Goal: Task Accomplishment & Management: Manage account settings

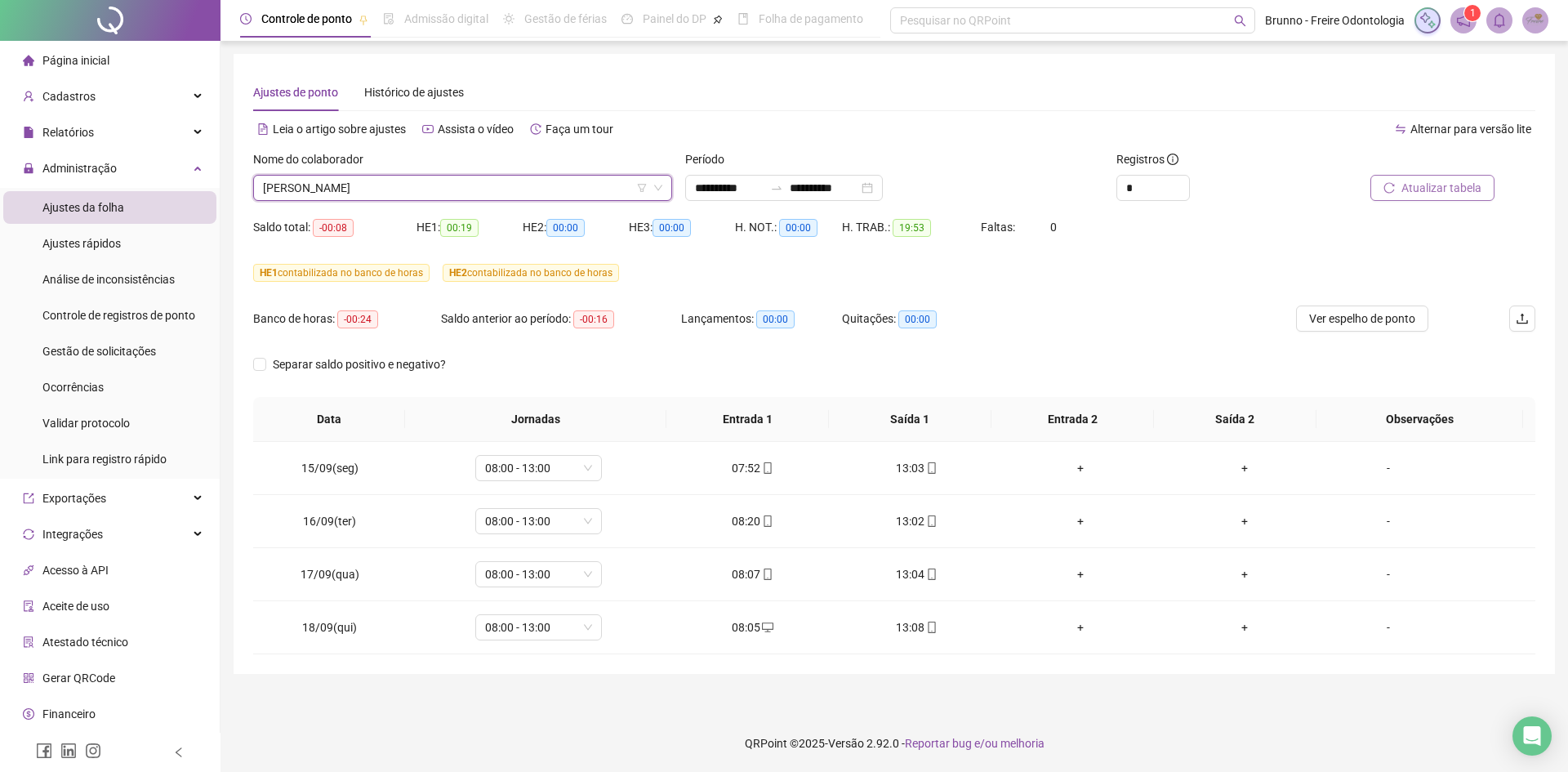
click at [1427, 176] on button "Atualizar tabela" at bounding box center [1432, 188] width 124 height 26
click at [450, 199] on span "[PERSON_NAME]" at bounding box center [462, 188] width 400 height 25
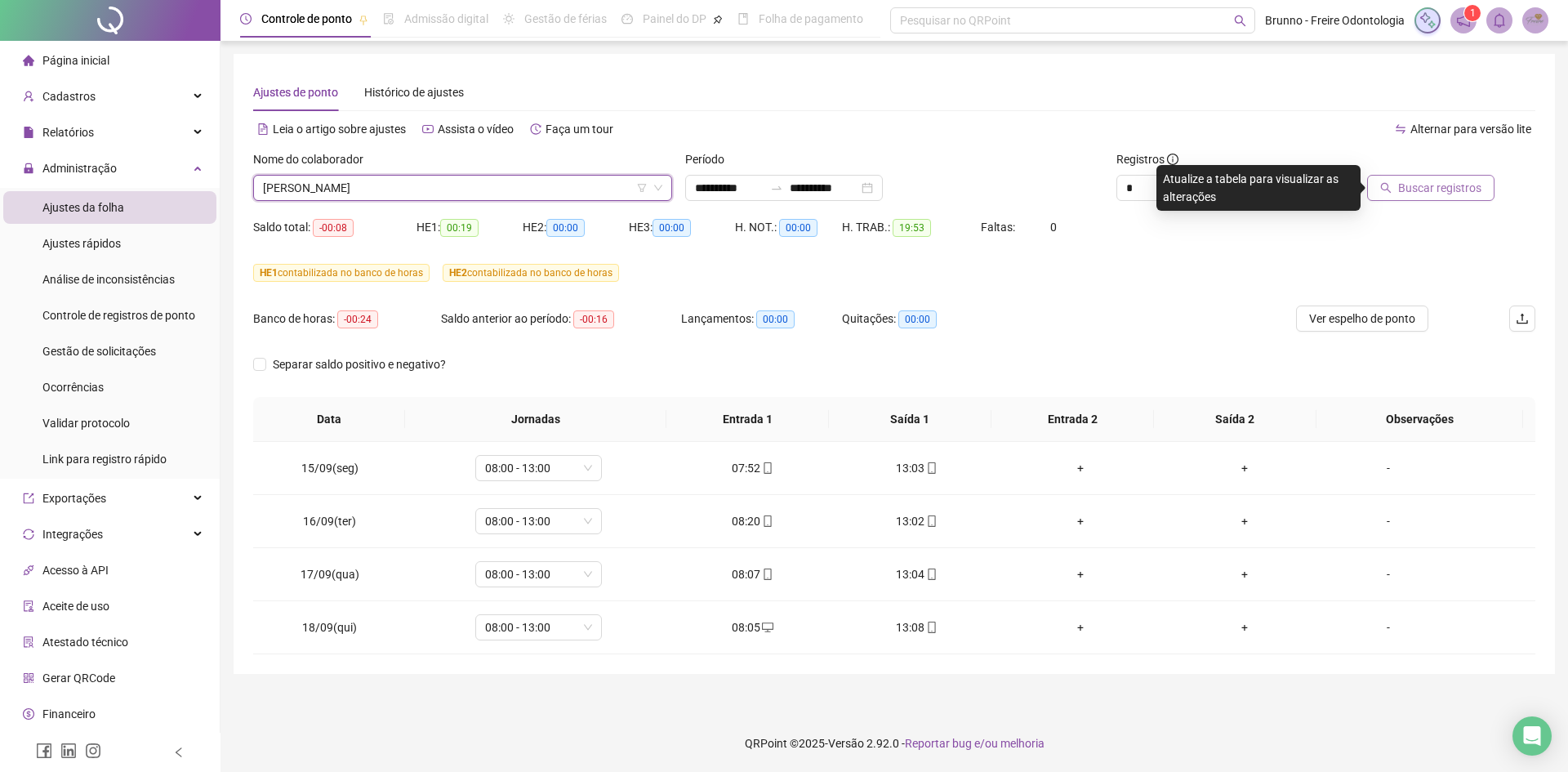
click at [1409, 184] on span "Buscar registros" at bounding box center [1439, 188] width 83 height 18
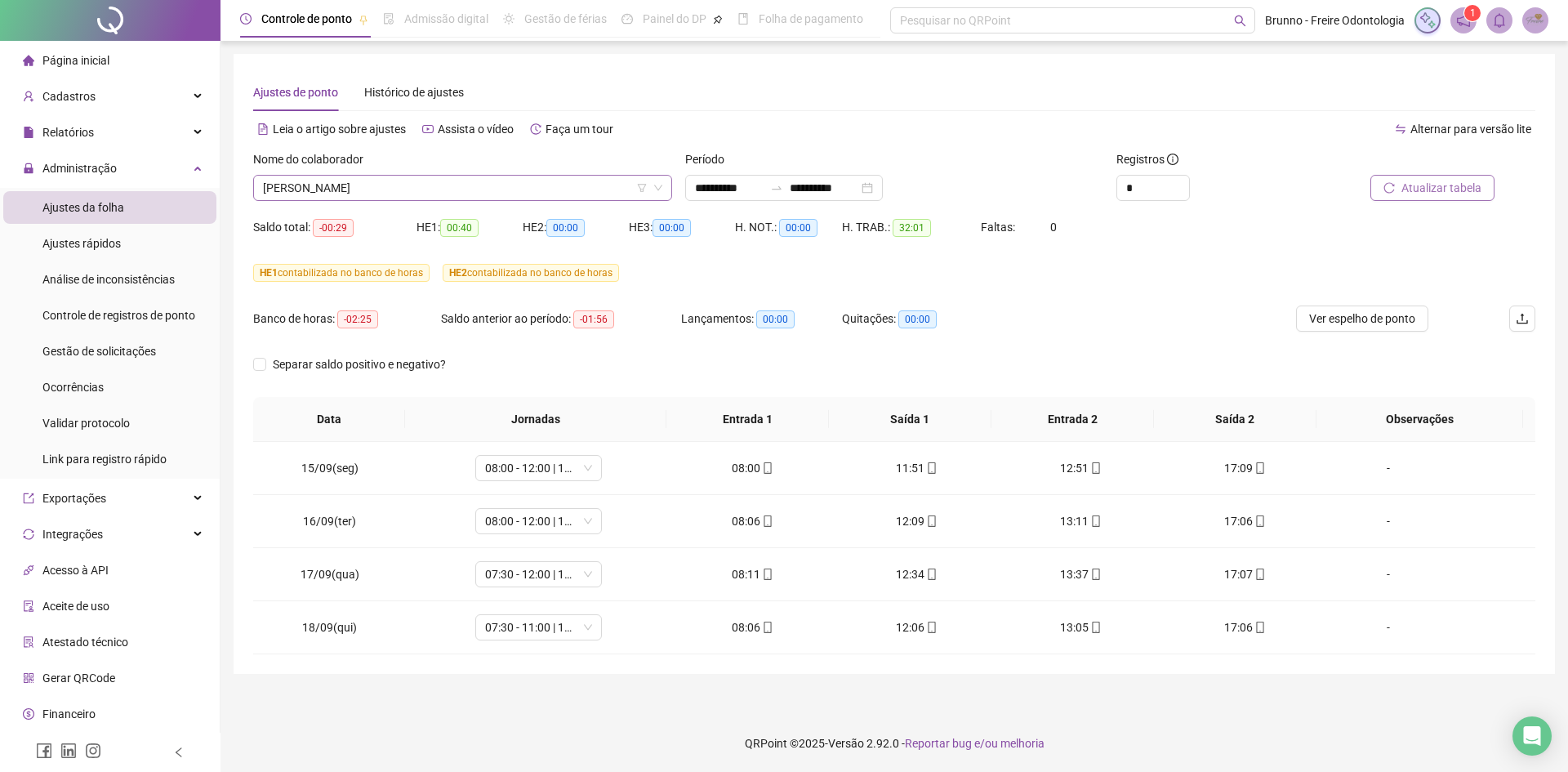
click at [427, 186] on span "[PERSON_NAME]" at bounding box center [462, 188] width 400 height 25
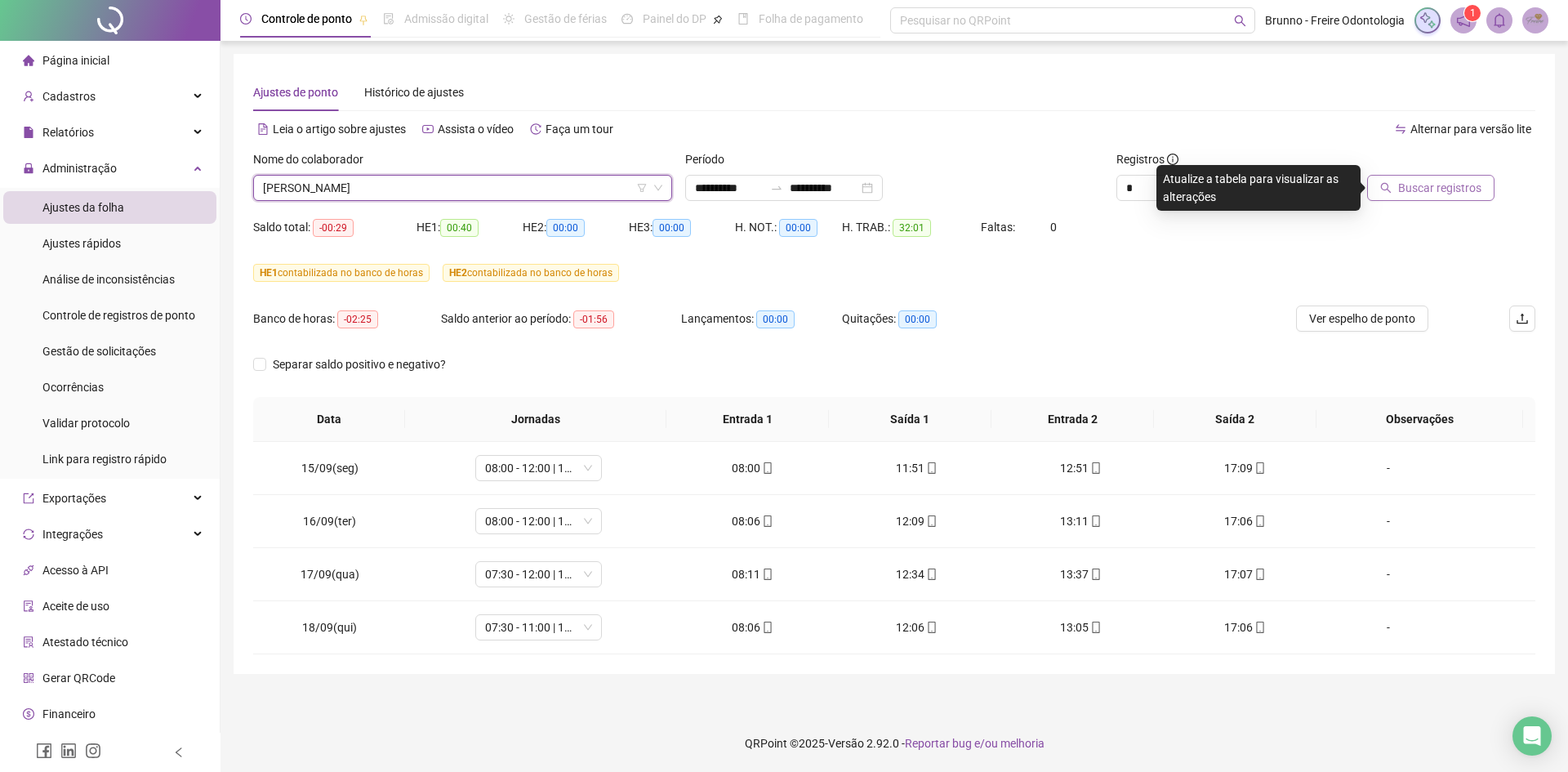
click at [1422, 179] on span "Buscar registros" at bounding box center [1439, 188] width 83 height 18
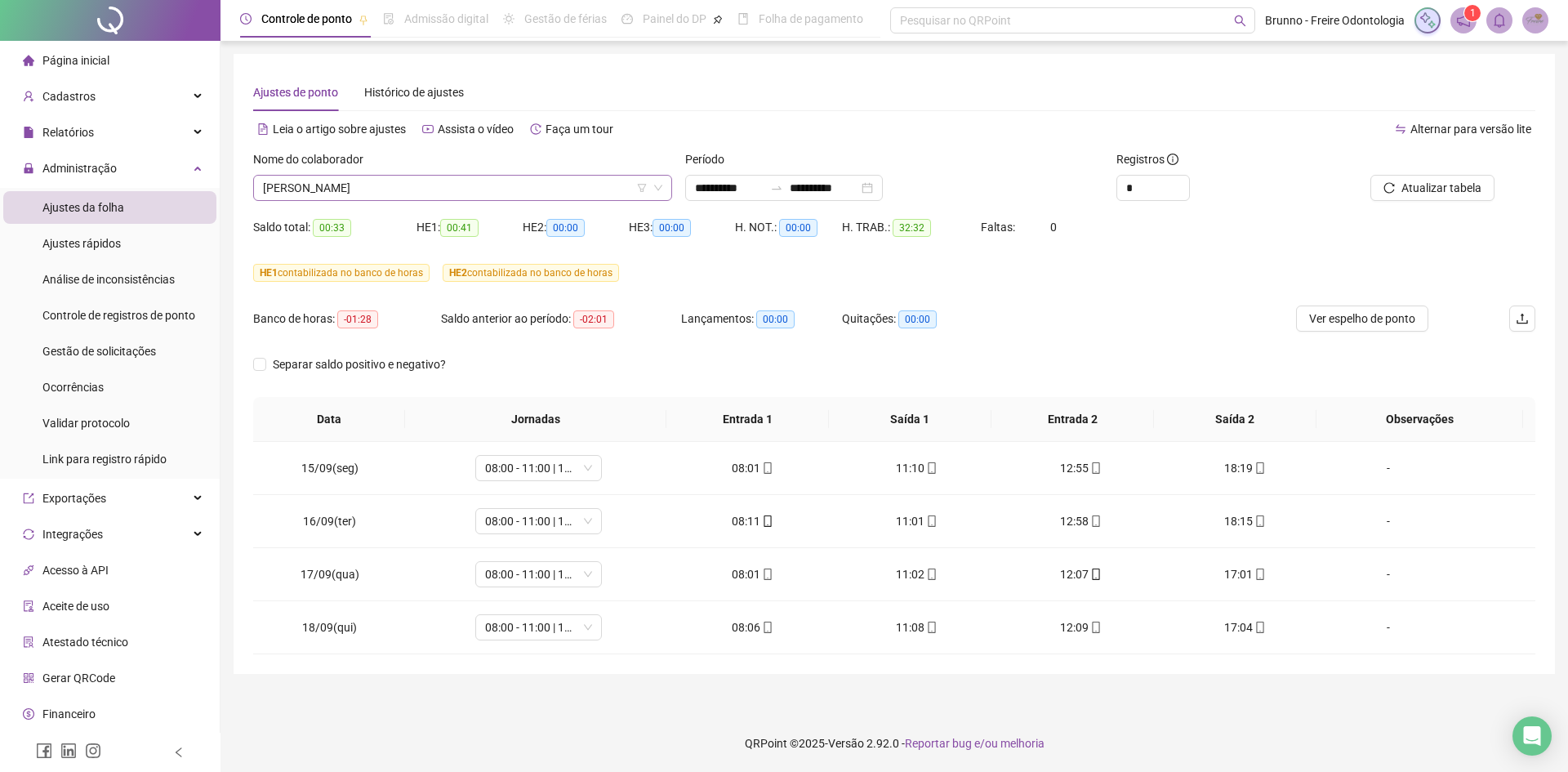
click at [392, 187] on span "[PERSON_NAME]" at bounding box center [462, 188] width 400 height 25
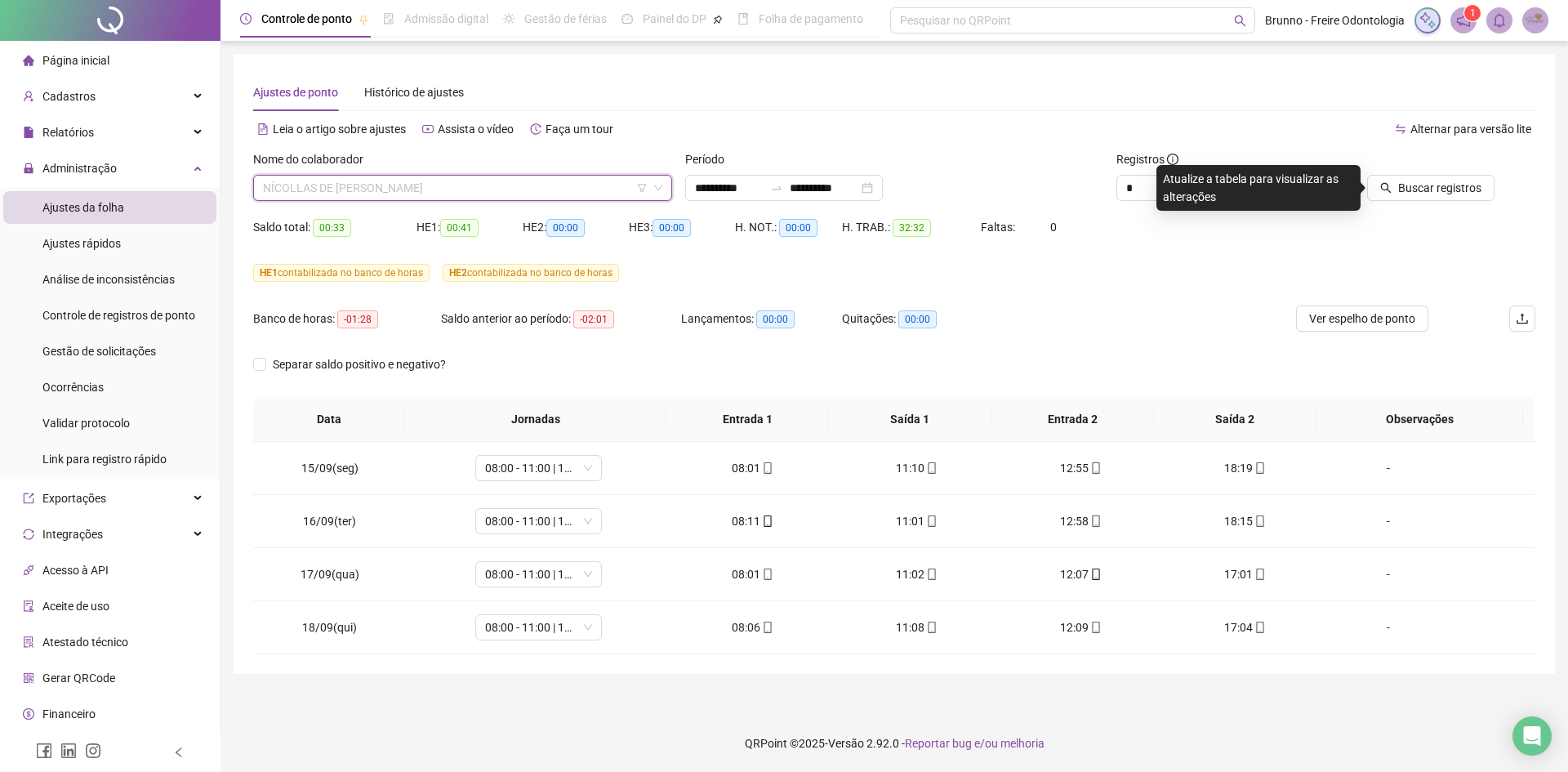
click at [359, 189] on span "NÍCOLLAS DE [PERSON_NAME]" at bounding box center [462, 188] width 400 height 25
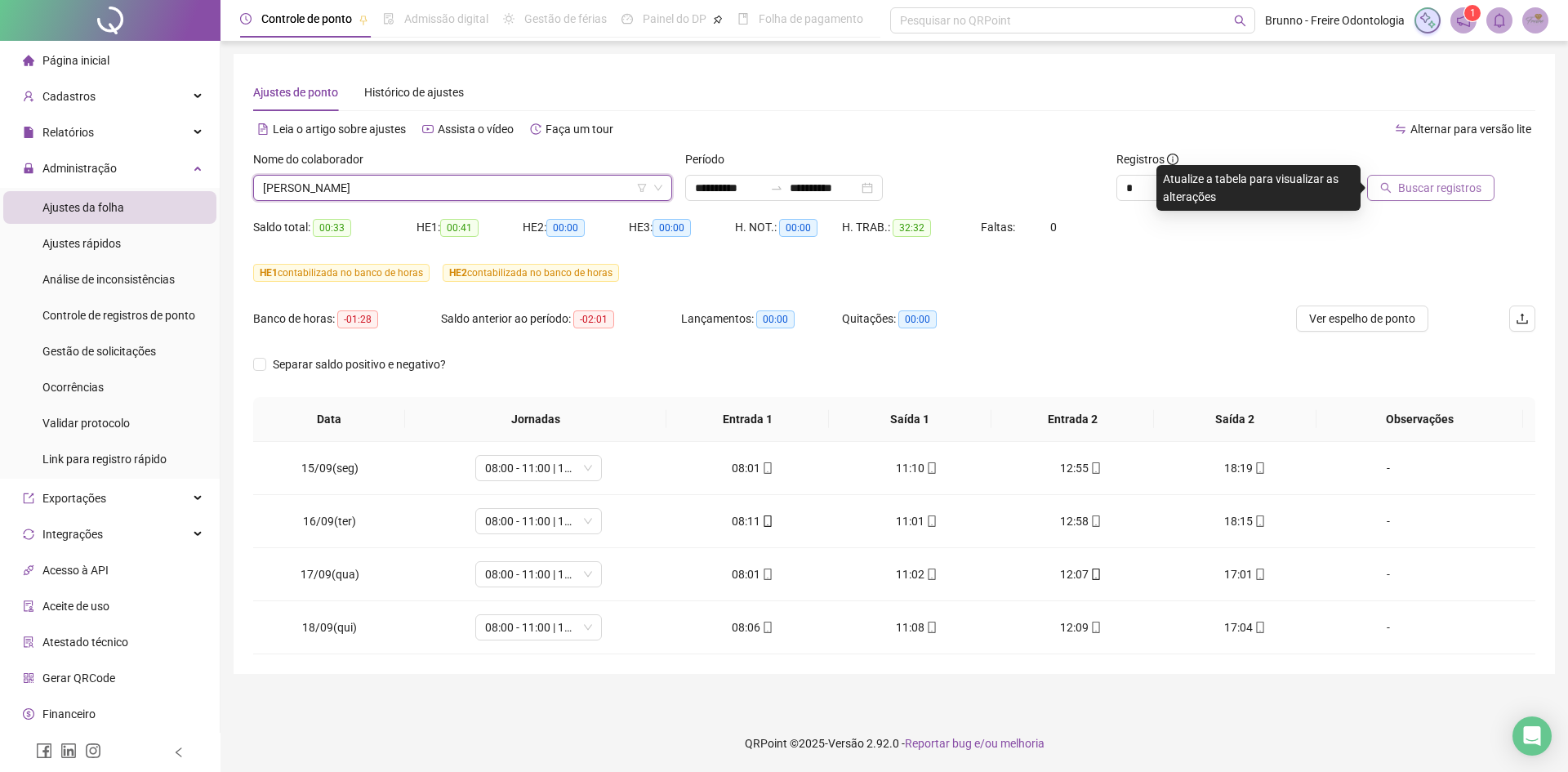
click at [1434, 197] on button "Buscar registros" at bounding box center [1430, 188] width 127 height 26
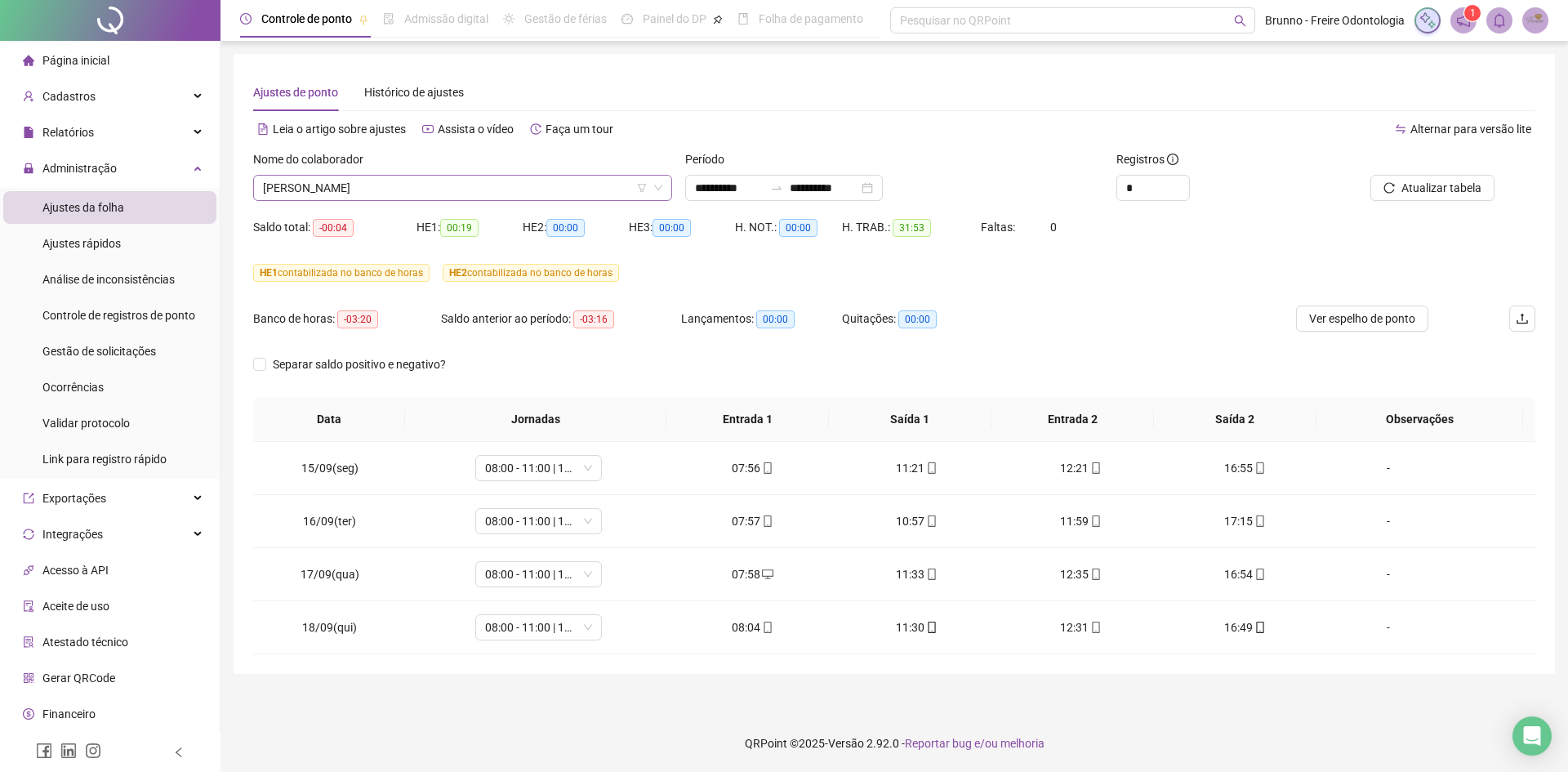
click at [407, 182] on span "[PERSON_NAME]" at bounding box center [462, 188] width 400 height 25
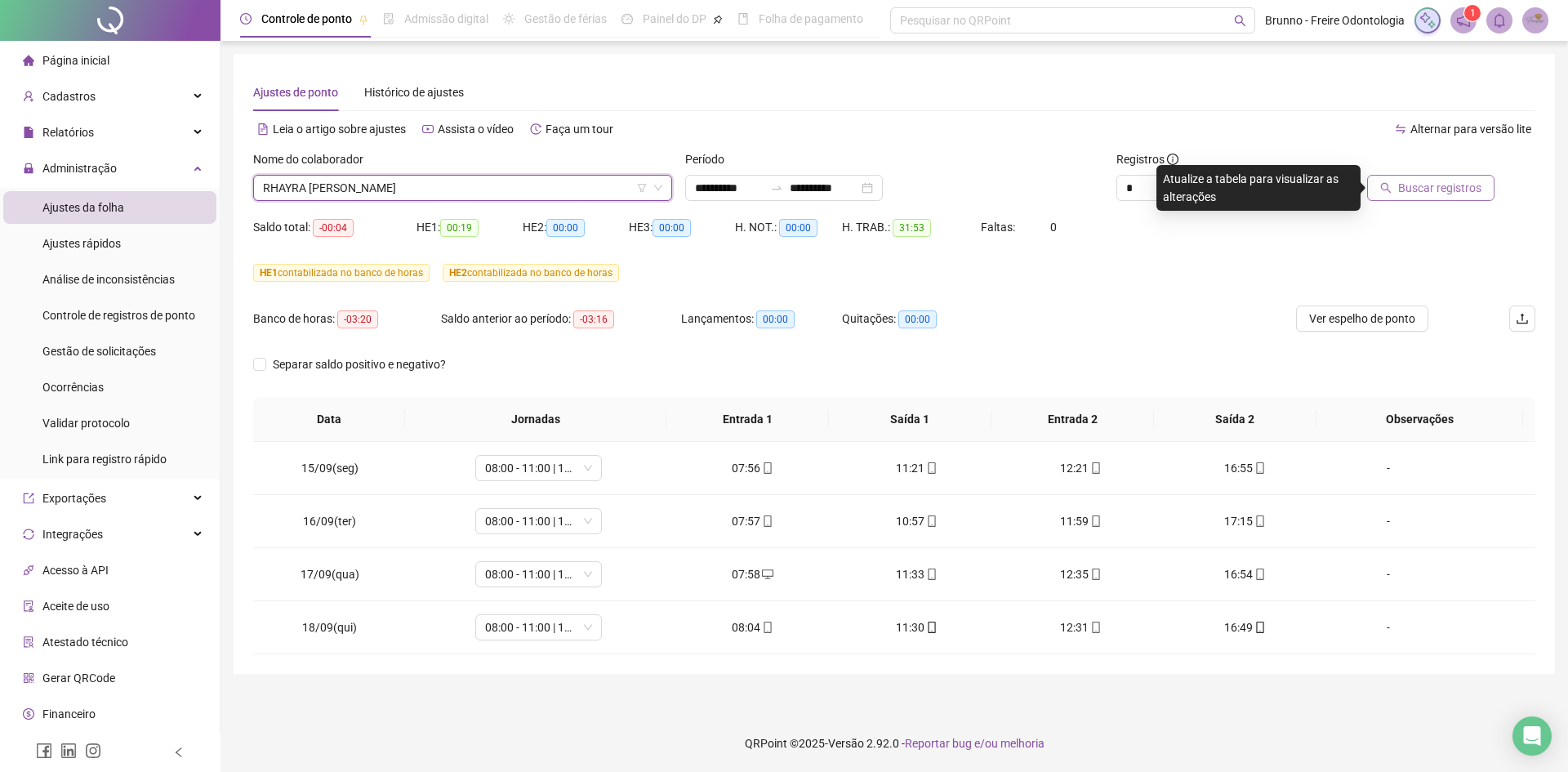
click at [1433, 181] on span "Buscar registros" at bounding box center [1439, 188] width 83 height 18
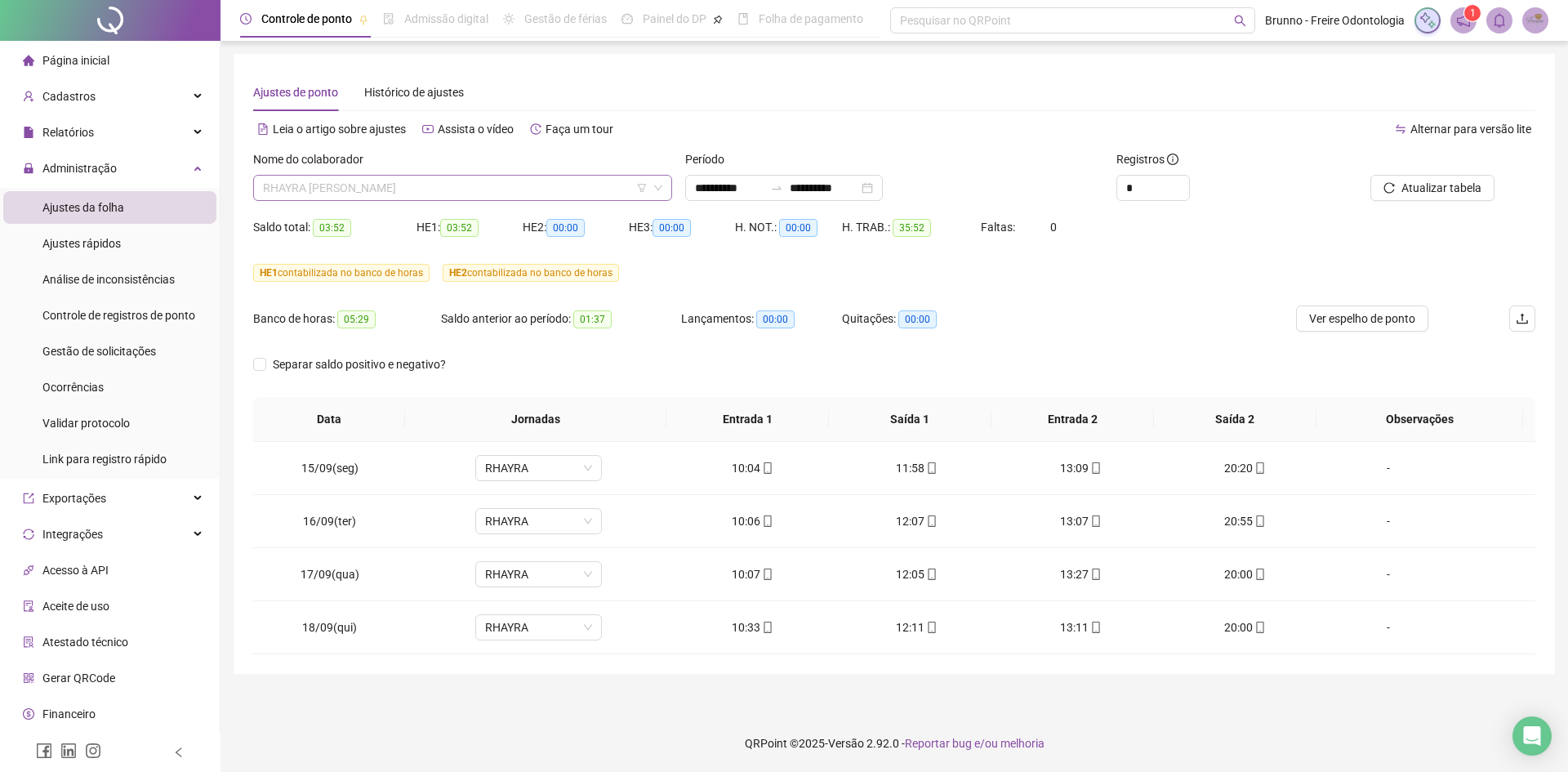
click at [382, 185] on span "RHAYRA [PERSON_NAME]" at bounding box center [462, 188] width 400 height 25
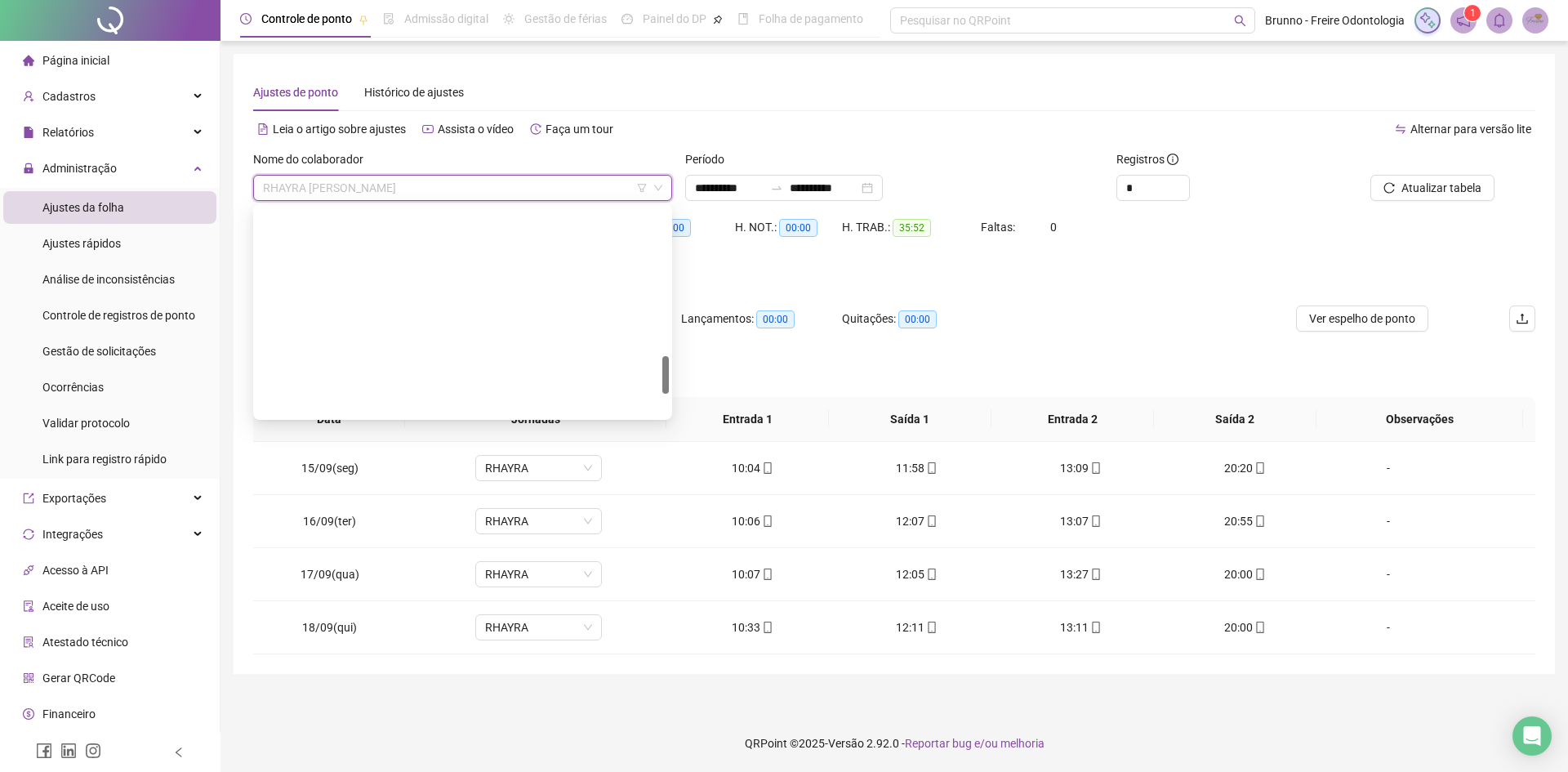
scroll to position [817, 0]
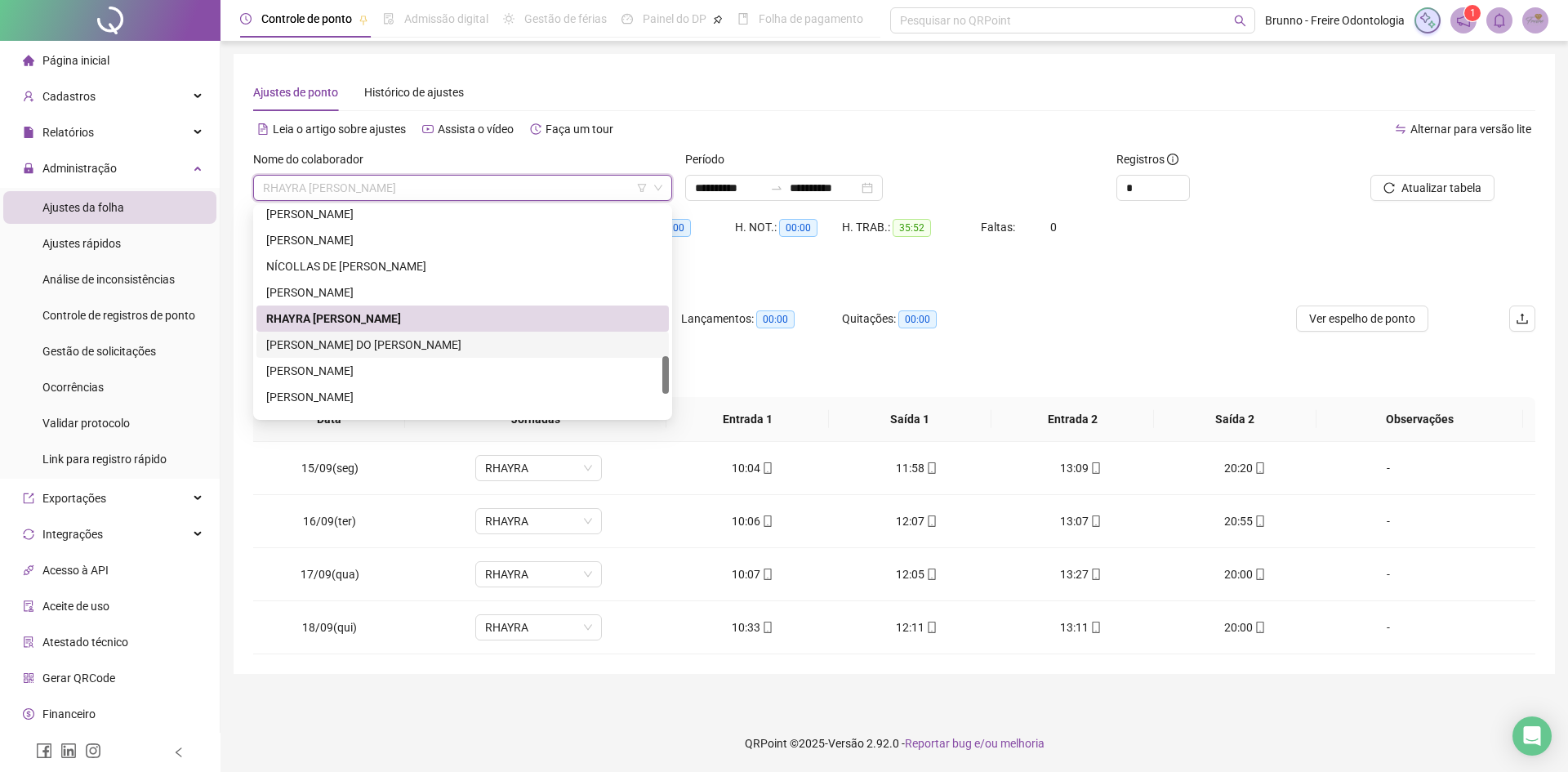
click at [386, 349] on div "[PERSON_NAME] DO [PERSON_NAME]" at bounding box center [462, 344] width 393 height 18
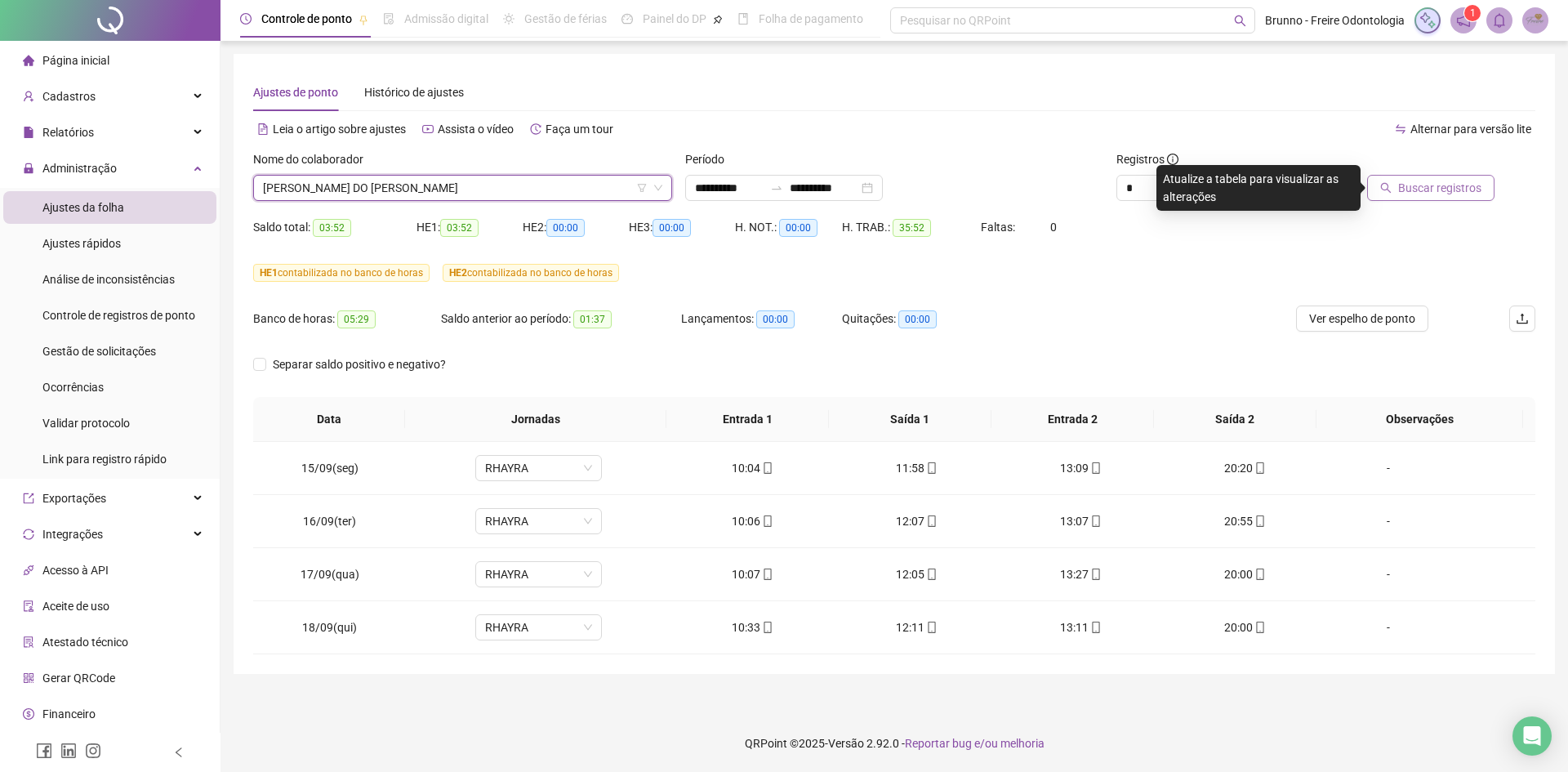
click at [1402, 187] on span "Buscar registros" at bounding box center [1439, 188] width 83 height 18
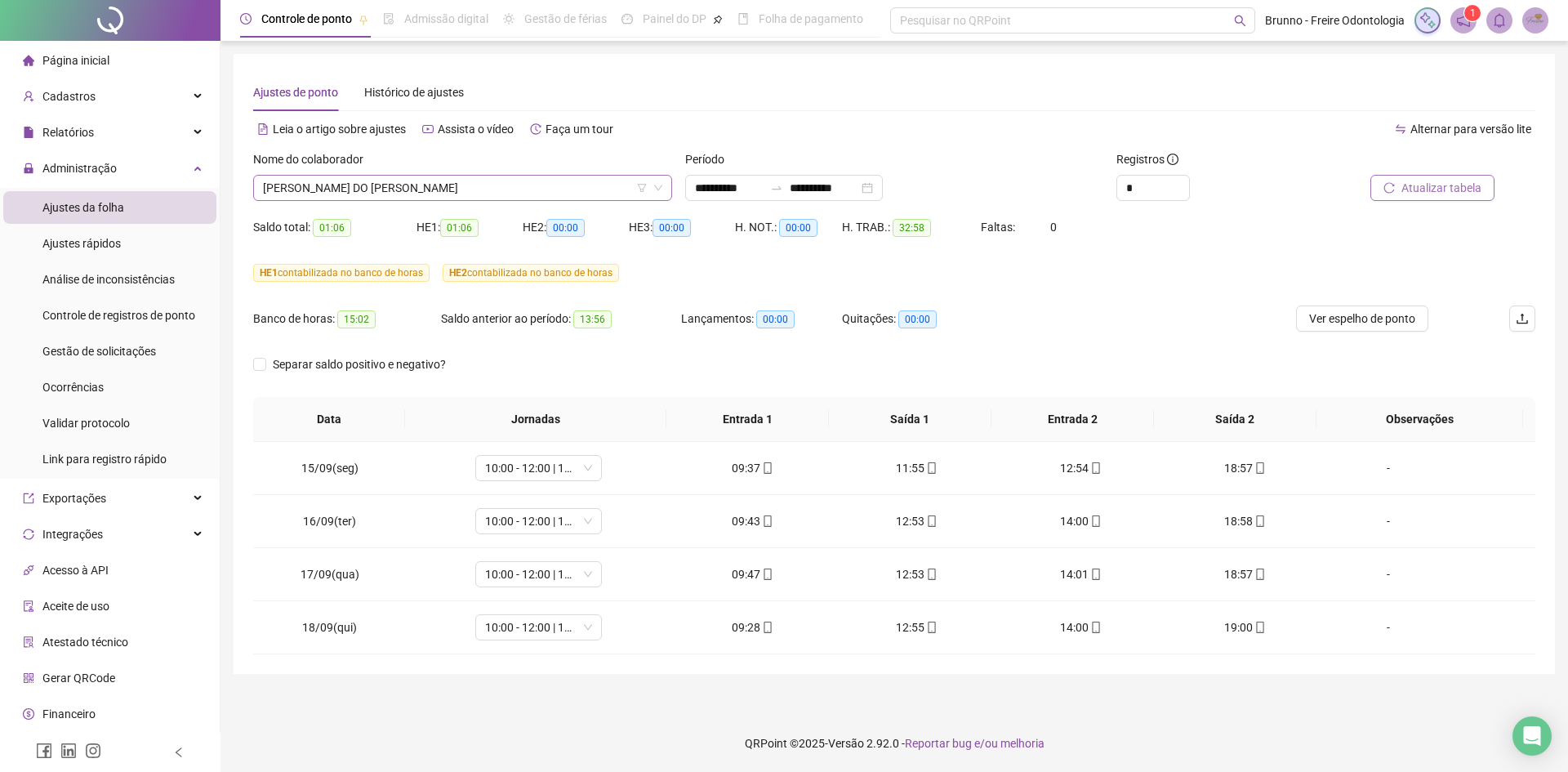
click at [374, 189] on span "[PERSON_NAME] DO [PERSON_NAME]" at bounding box center [462, 188] width 400 height 25
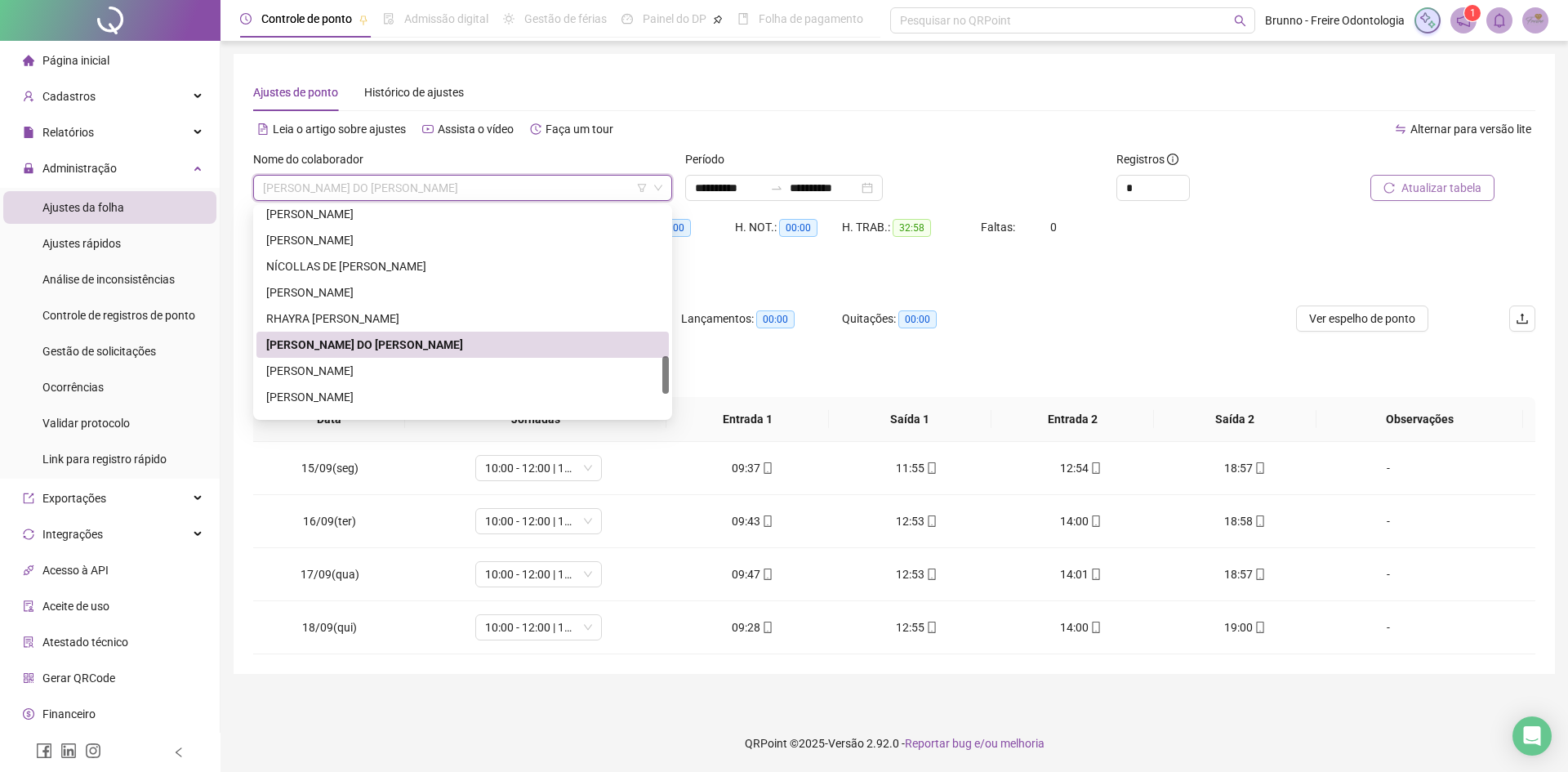
click at [356, 356] on div "[PERSON_NAME] DO [PERSON_NAME]" at bounding box center [462, 345] width 412 height 26
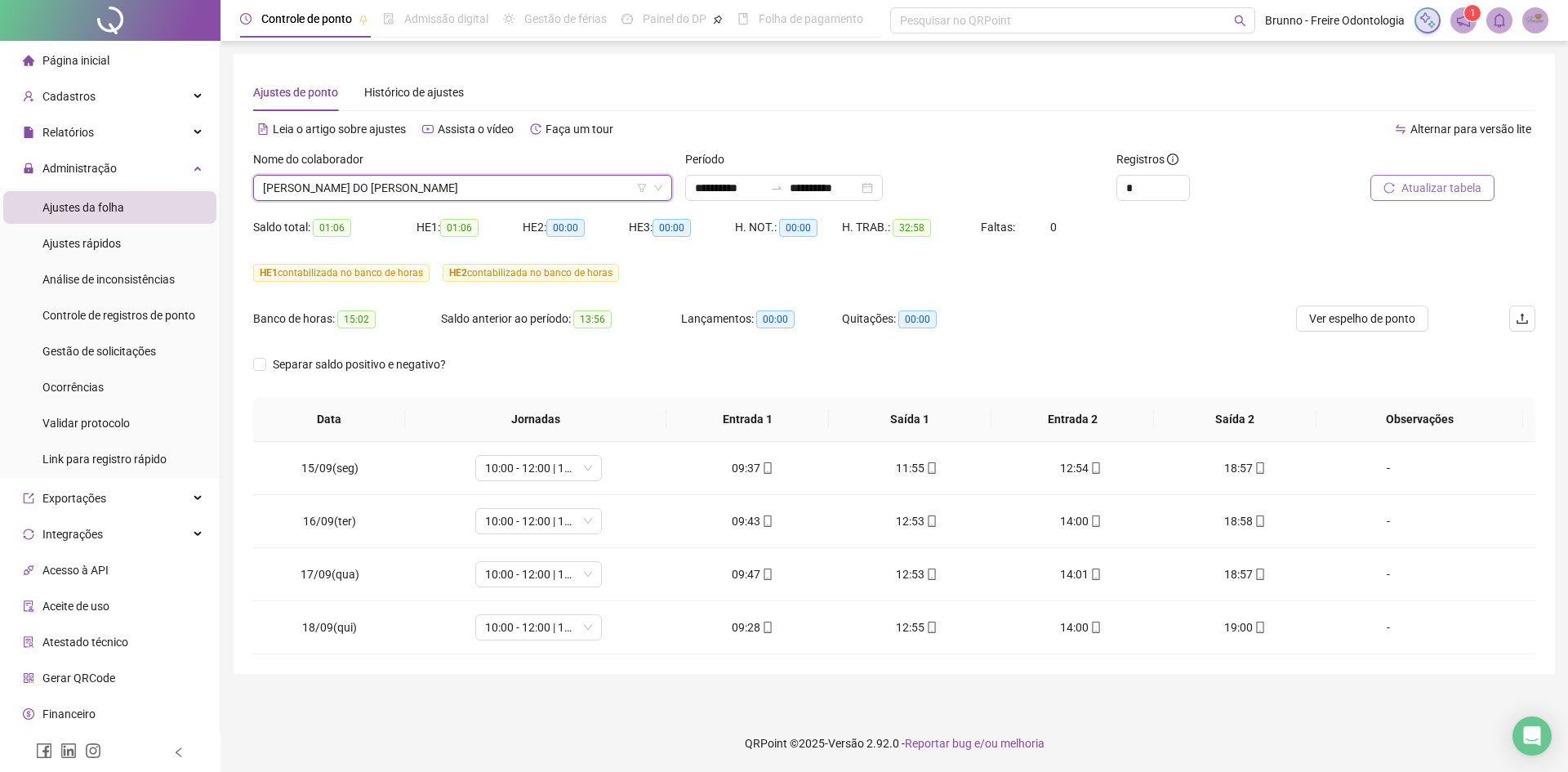
click at [410, 194] on span "[PERSON_NAME] DO [PERSON_NAME]" at bounding box center [462, 188] width 400 height 25
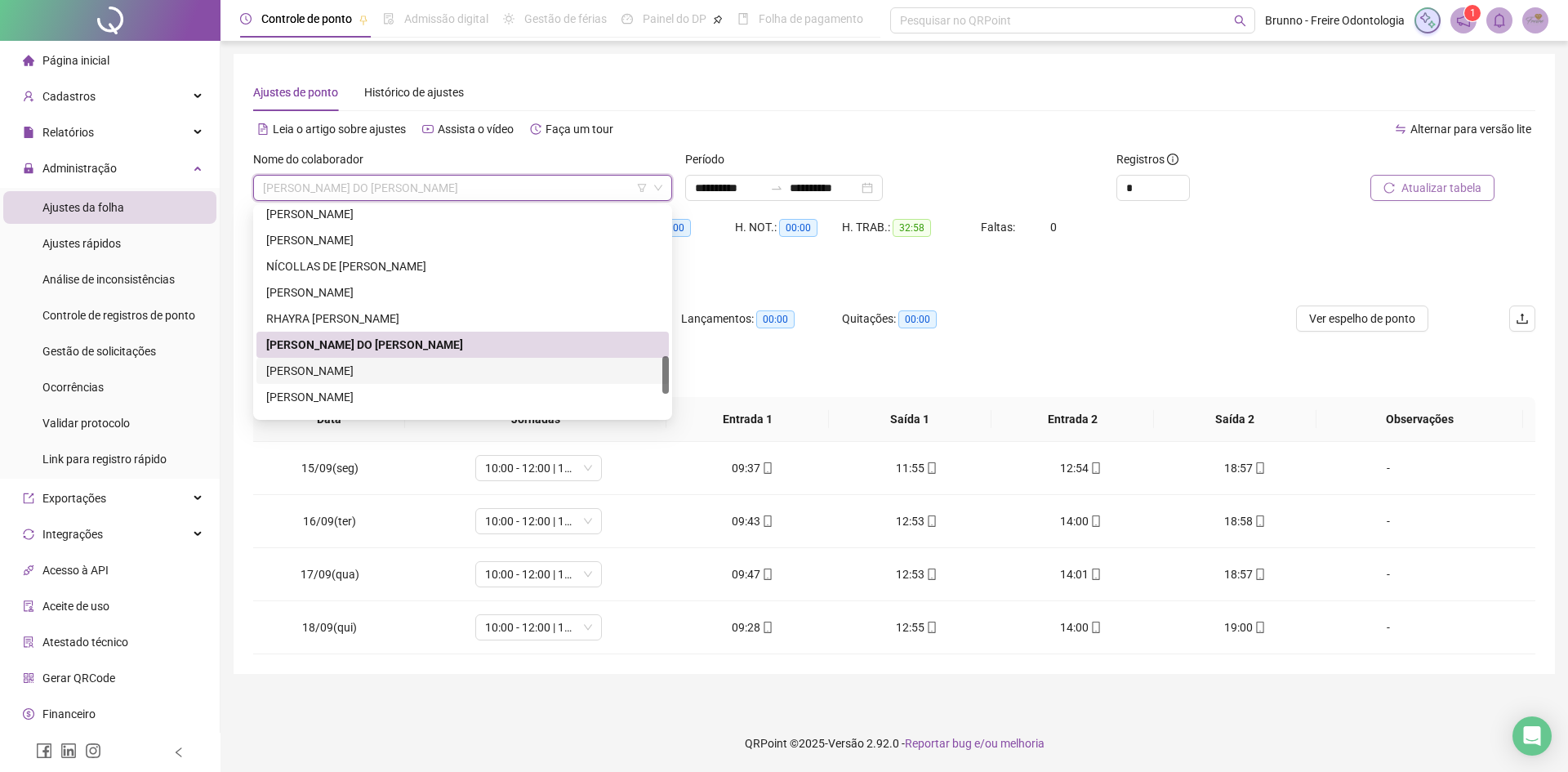
click at [364, 371] on div "[PERSON_NAME]" at bounding box center [462, 371] width 393 height 18
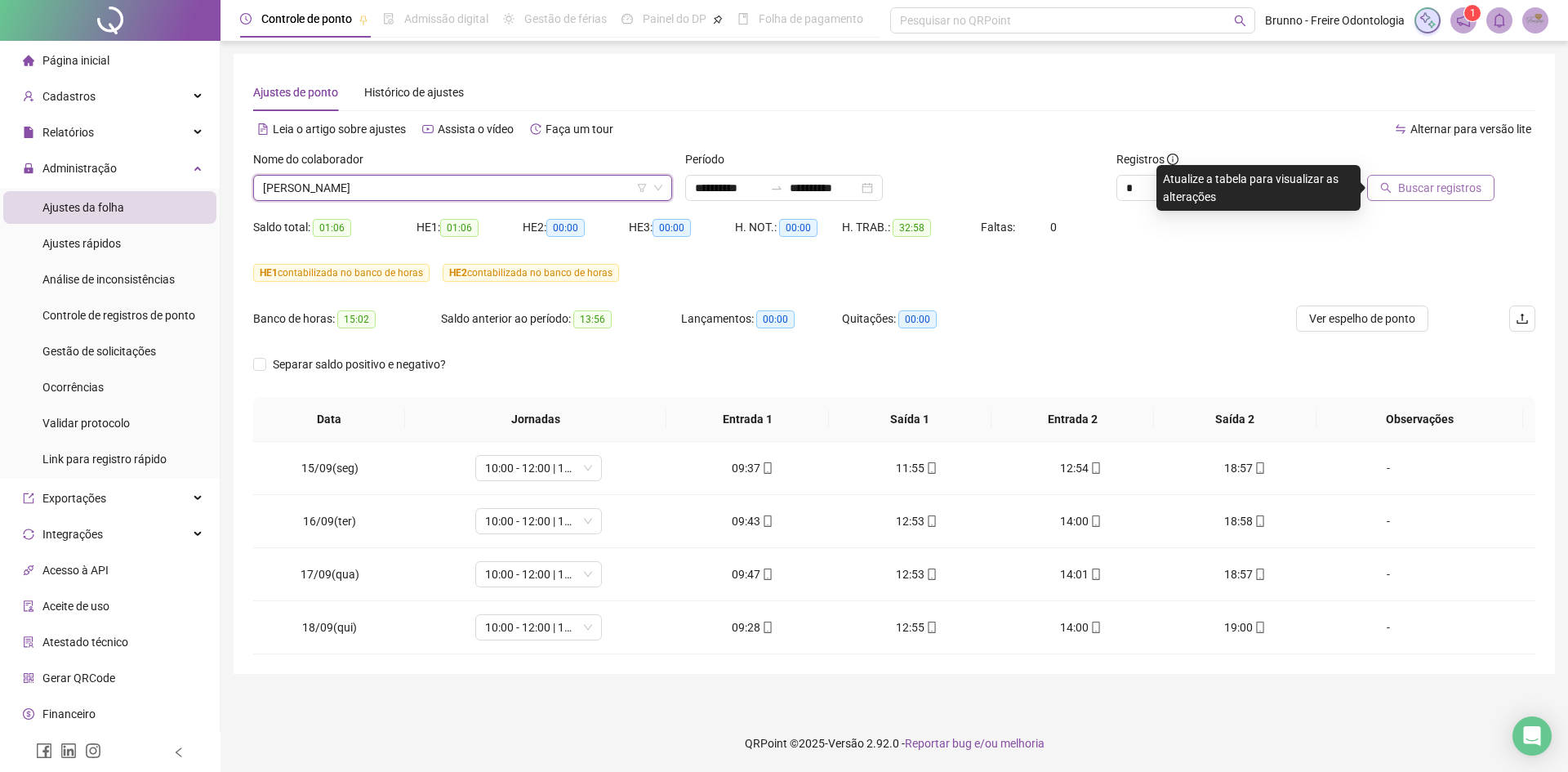
click at [1388, 191] on icon "search" at bounding box center [1385, 187] width 11 height 11
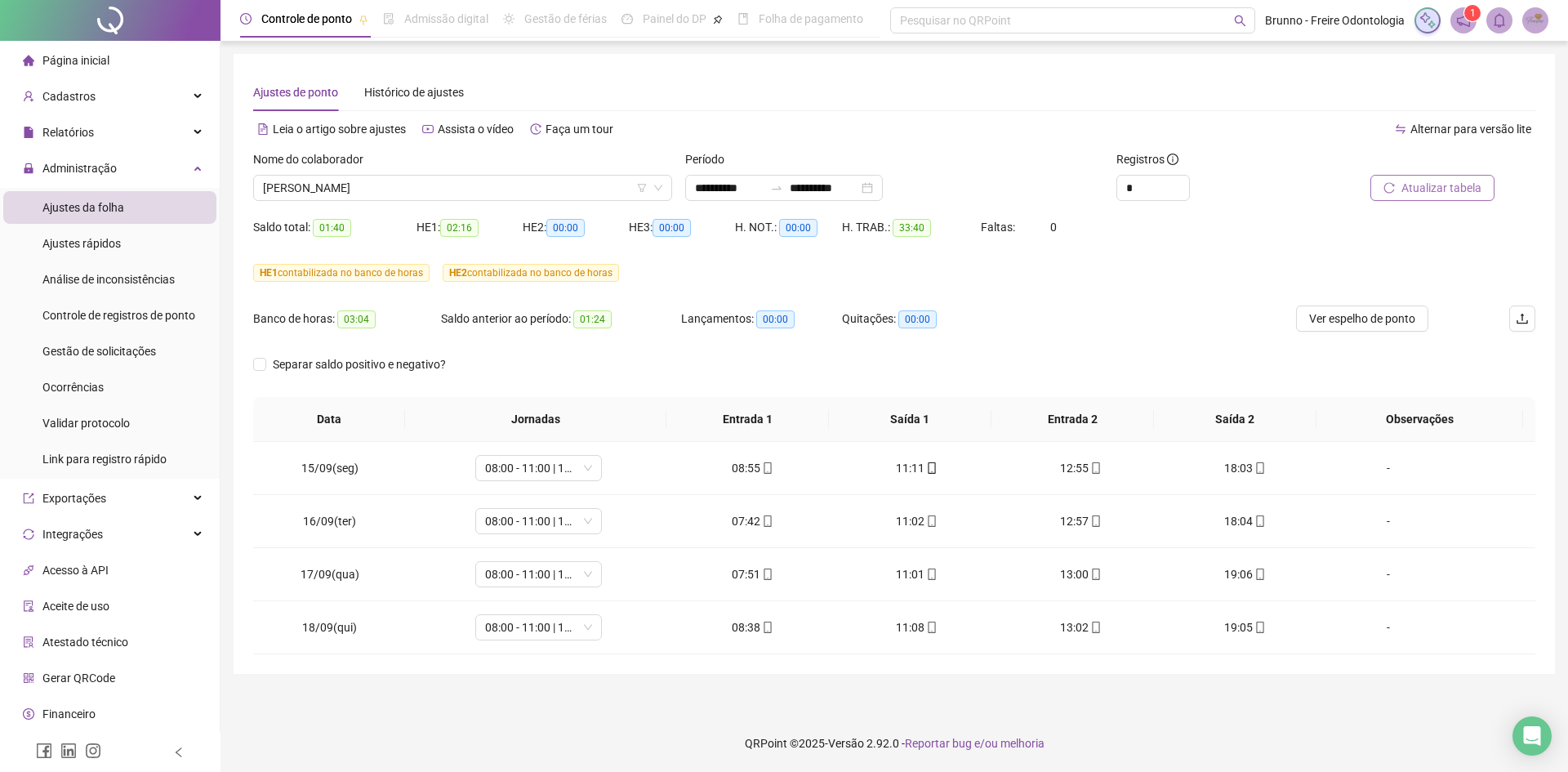
click at [1425, 176] on button "Atualizar tabela" at bounding box center [1432, 188] width 124 height 26
click at [448, 186] on span "[PERSON_NAME]" at bounding box center [462, 188] width 400 height 25
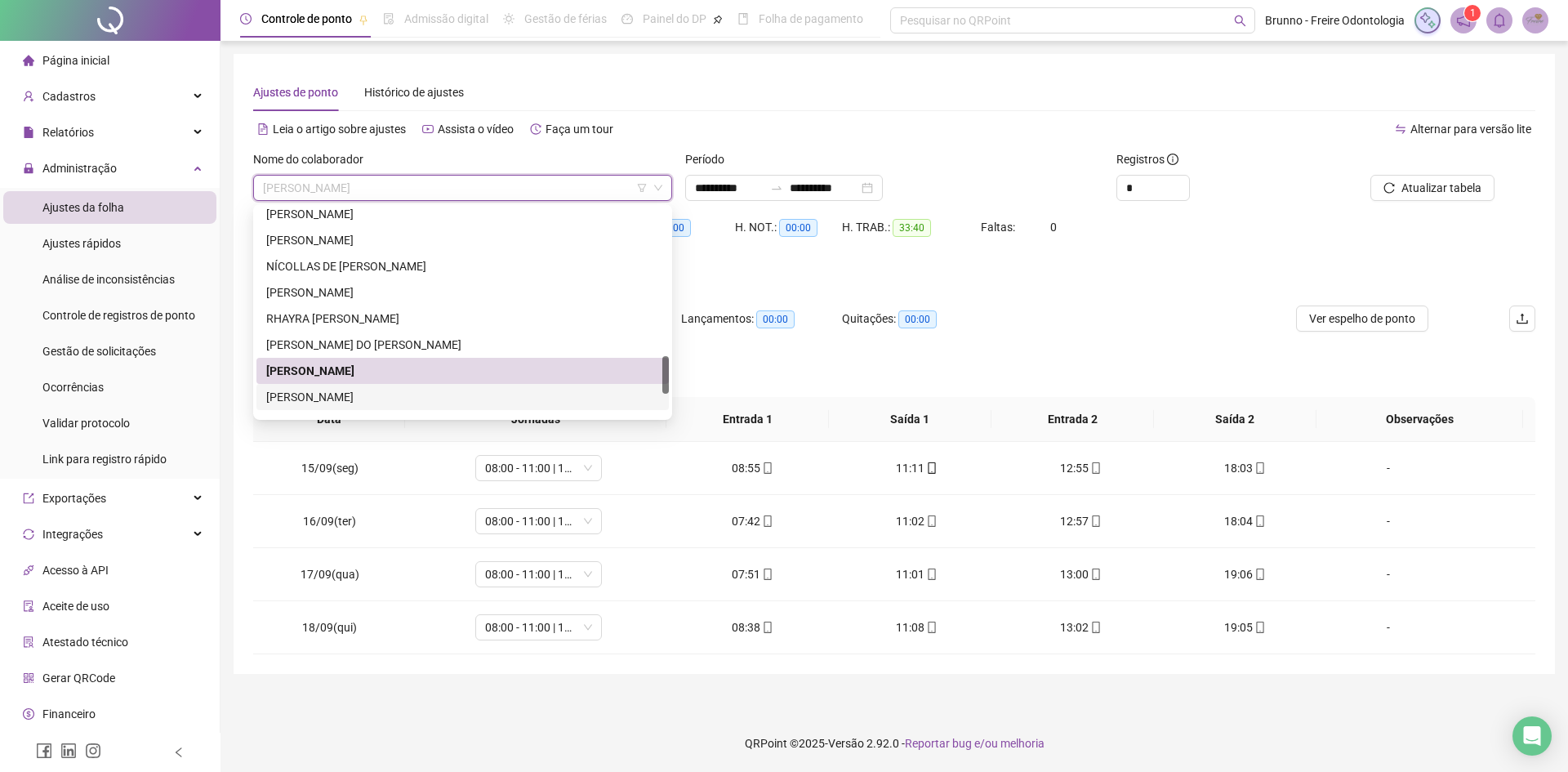
click at [366, 386] on div "[PERSON_NAME]" at bounding box center [462, 397] width 412 height 26
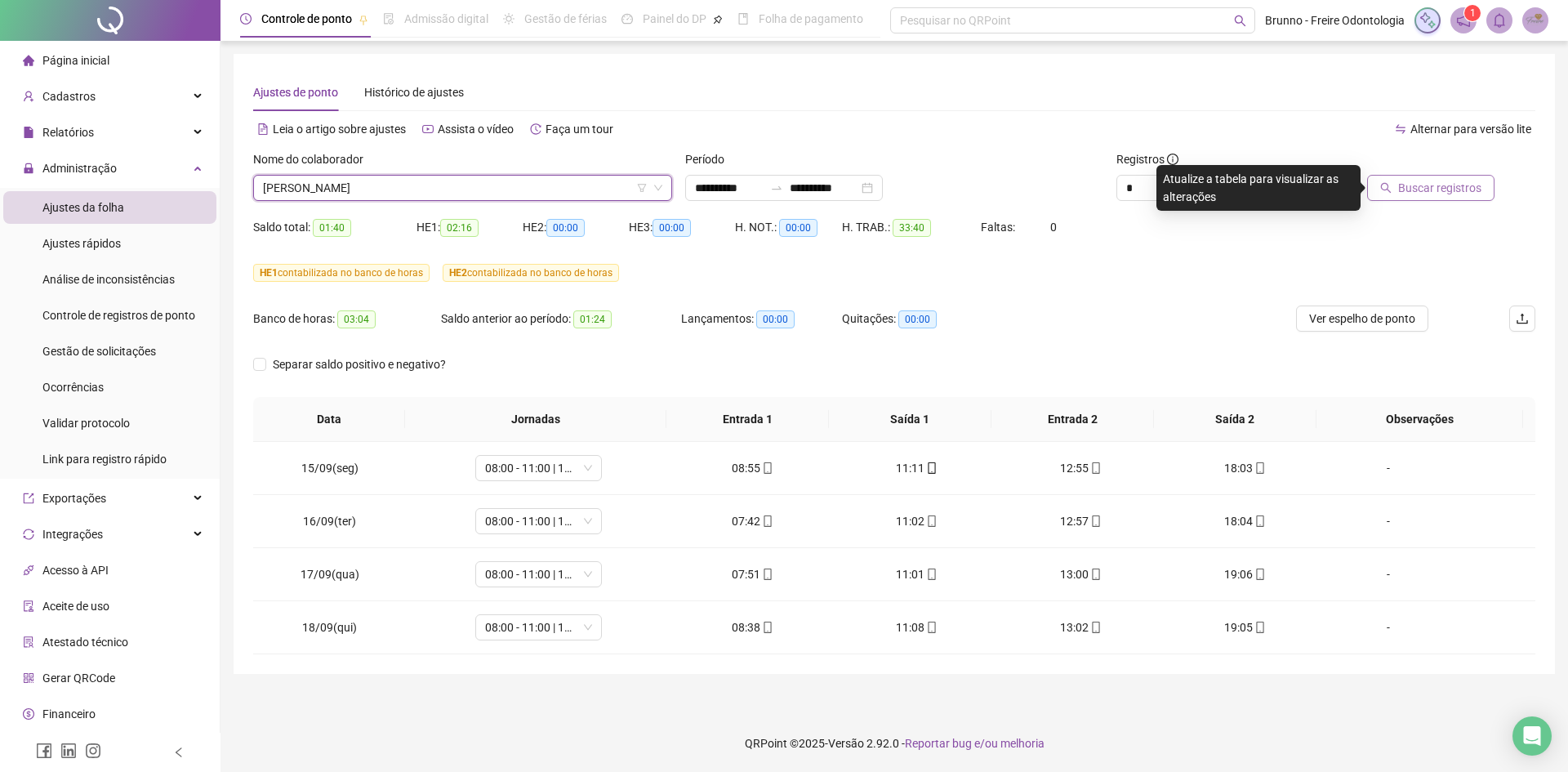
click at [1457, 195] on span "Buscar registros" at bounding box center [1439, 188] width 83 height 18
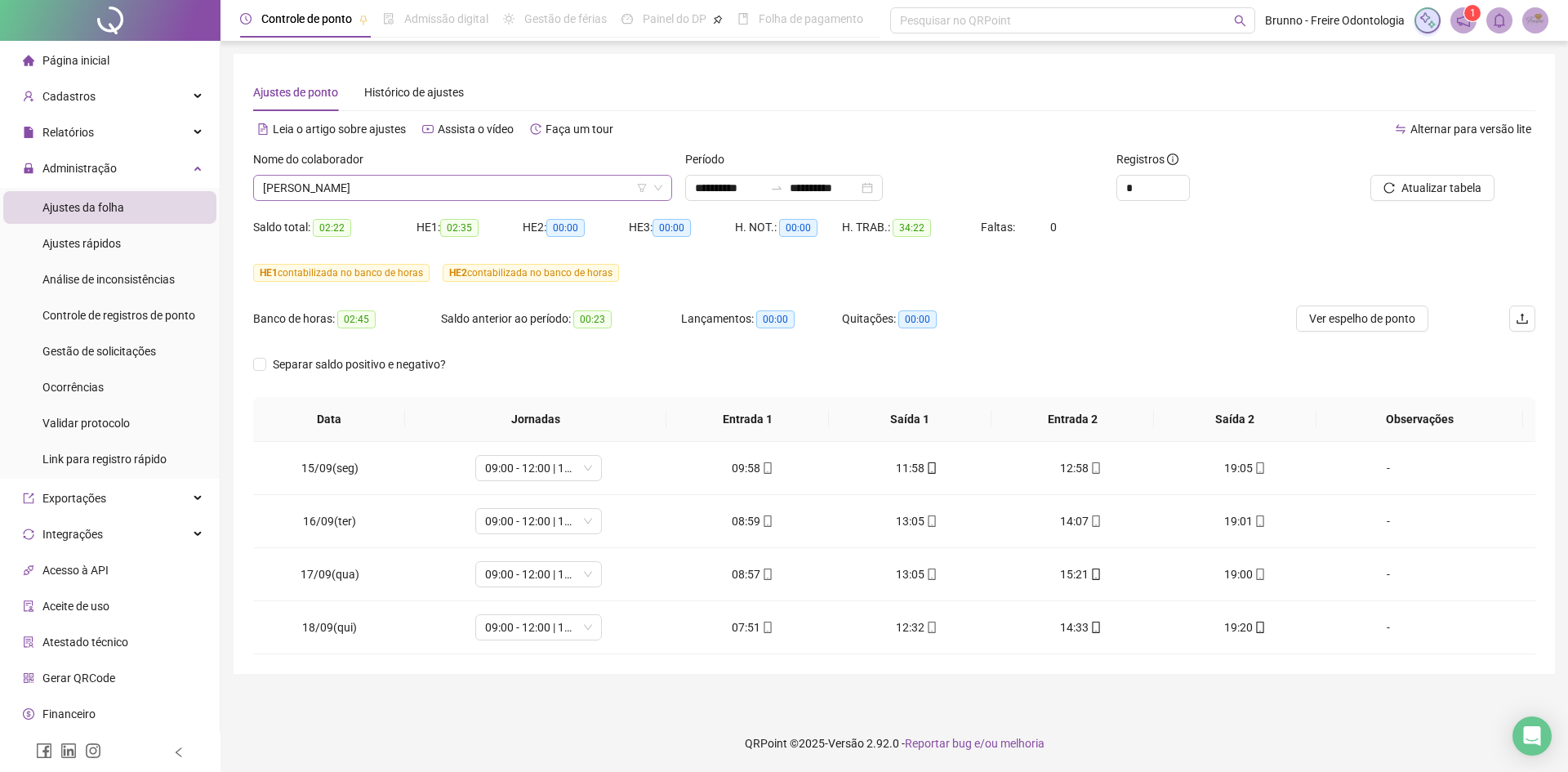
click at [419, 189] on span "[PERSON_NAME]" at bounding box center [462, 188] width 400 height 25
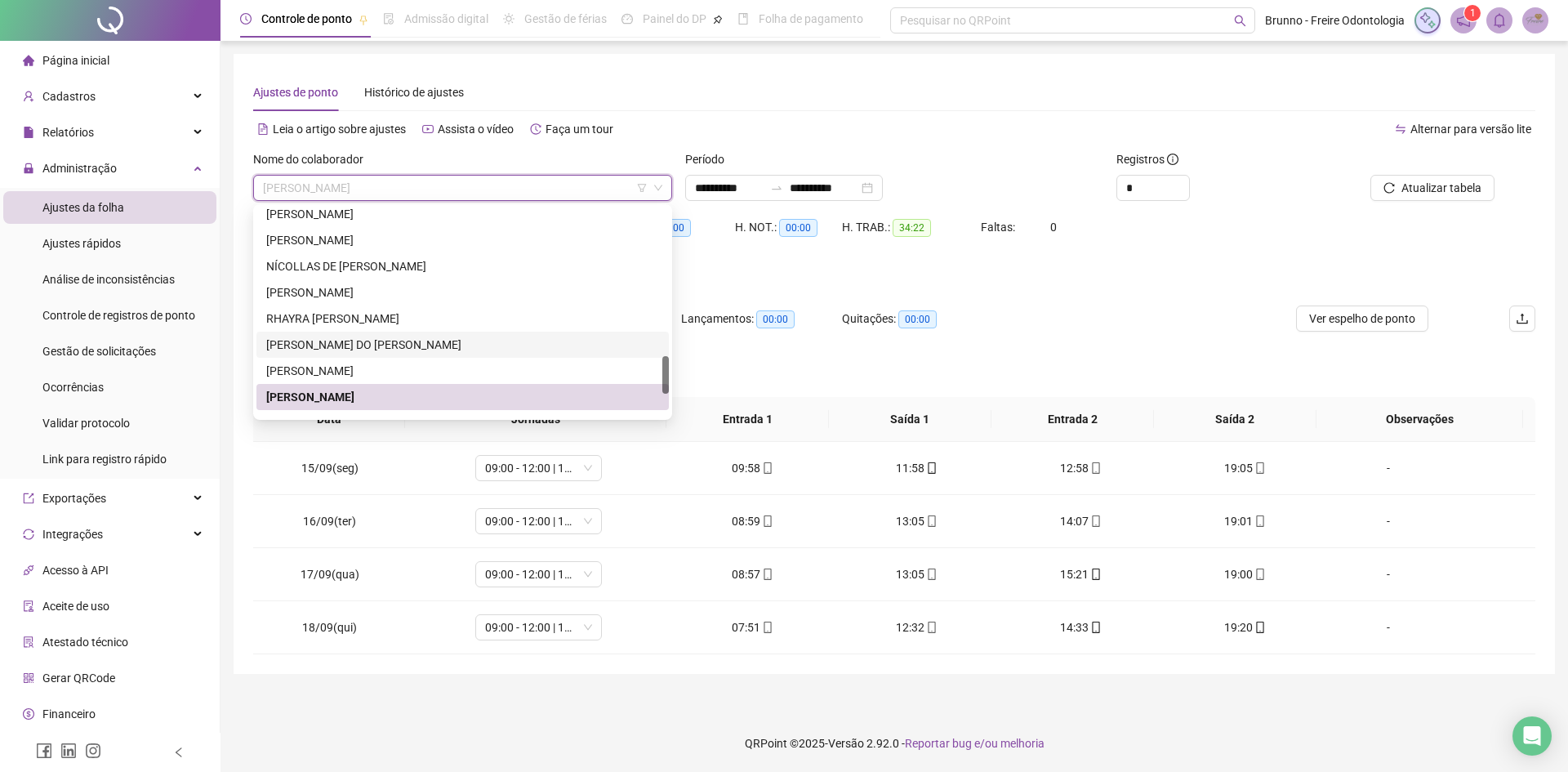
scroll to position [941, 0]
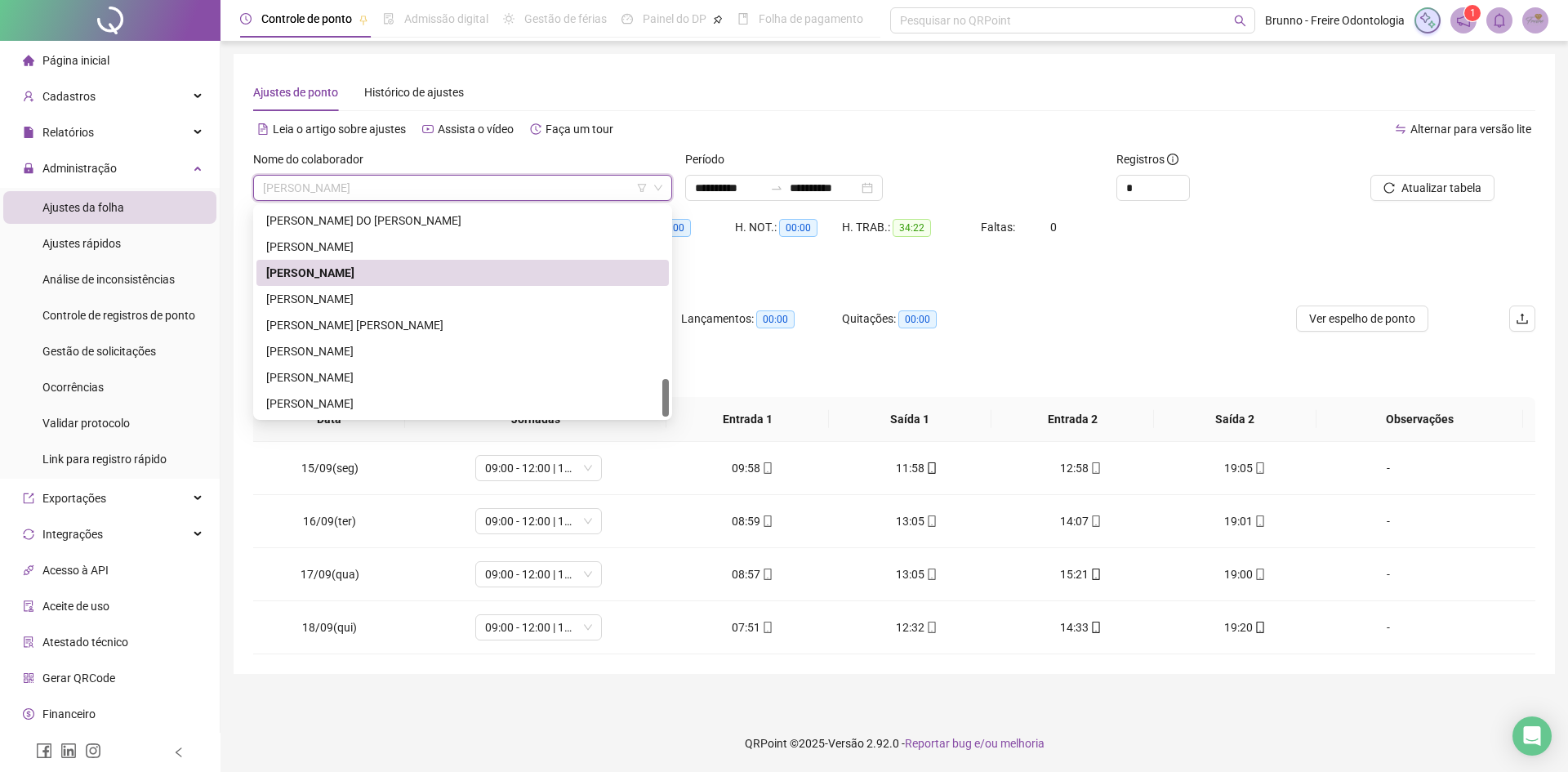
click at [401, 285] on div "[PERSON_NAME]" at bounding box center [462, 273] width 412 height 26
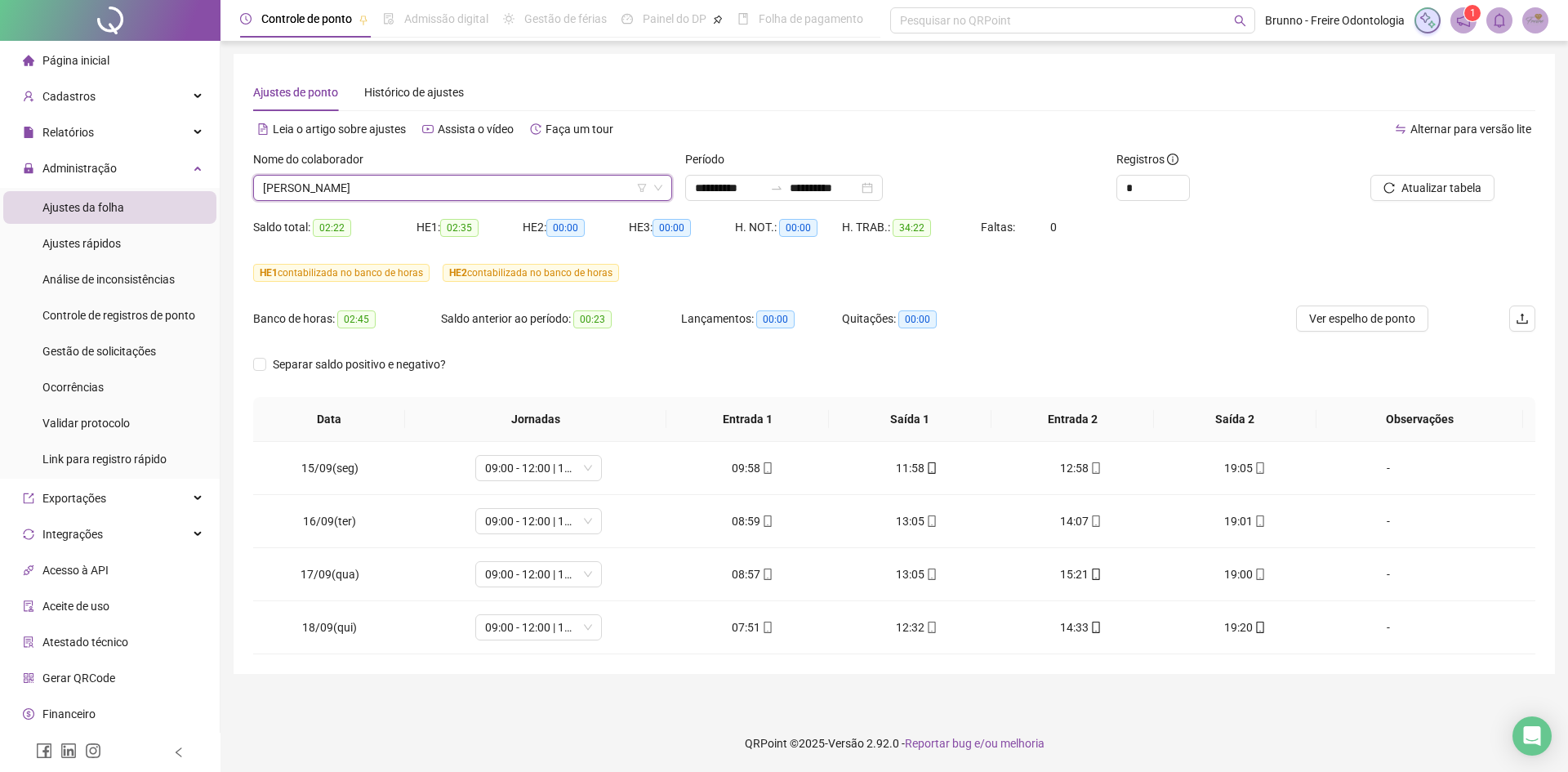
click at [349, 189] on span "[PERSON_NAME]" at bounding box center [462, 188] width 400 height 25
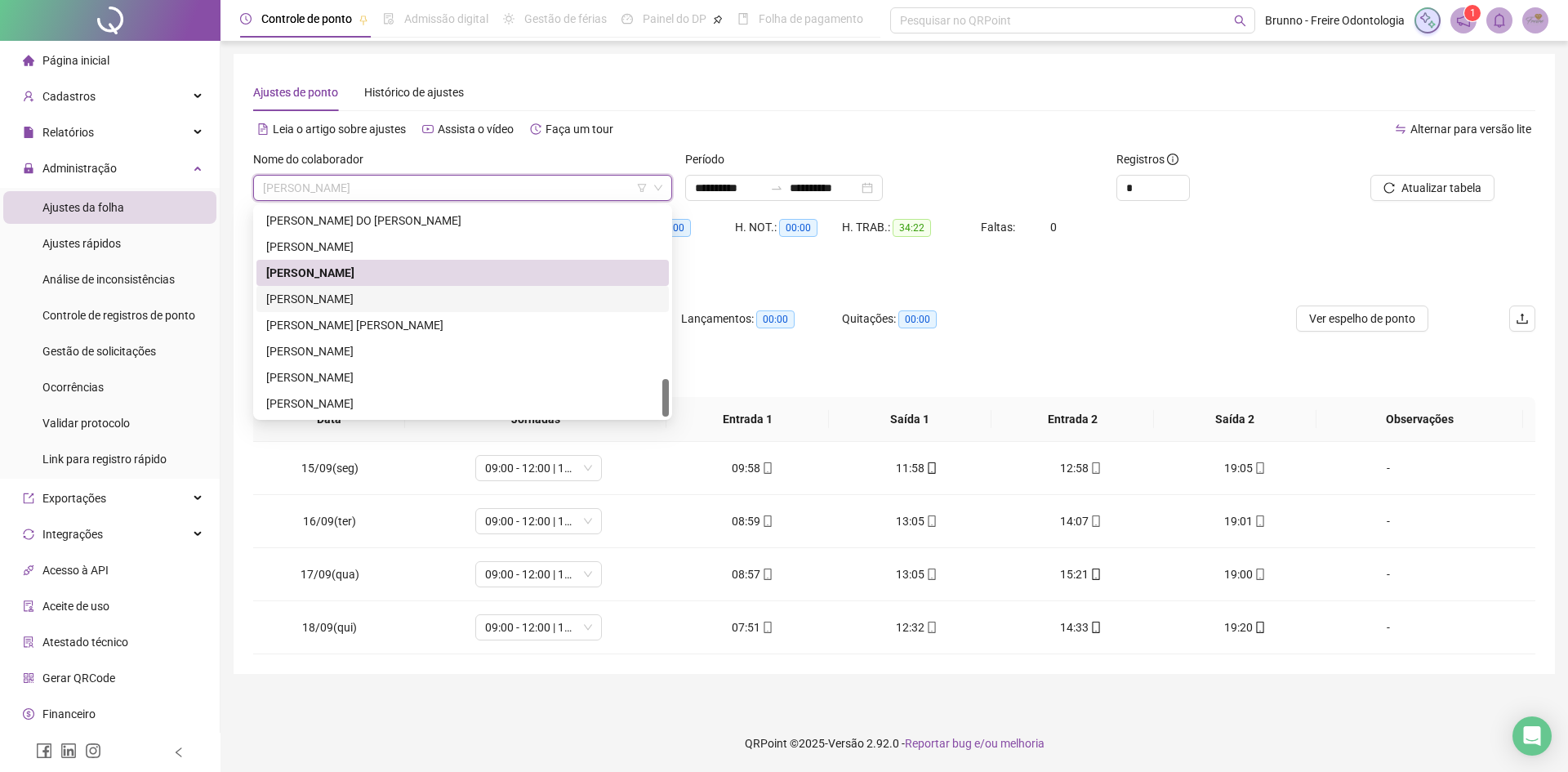
drag, startPoint x: 341, startPoint y: 297, endPoint x: 368, endPoint y: 296, distance: 27.0
click at [342, 296] on div "[PERSON_NAME]" at bounding box center [462, 299] width 393 height 18
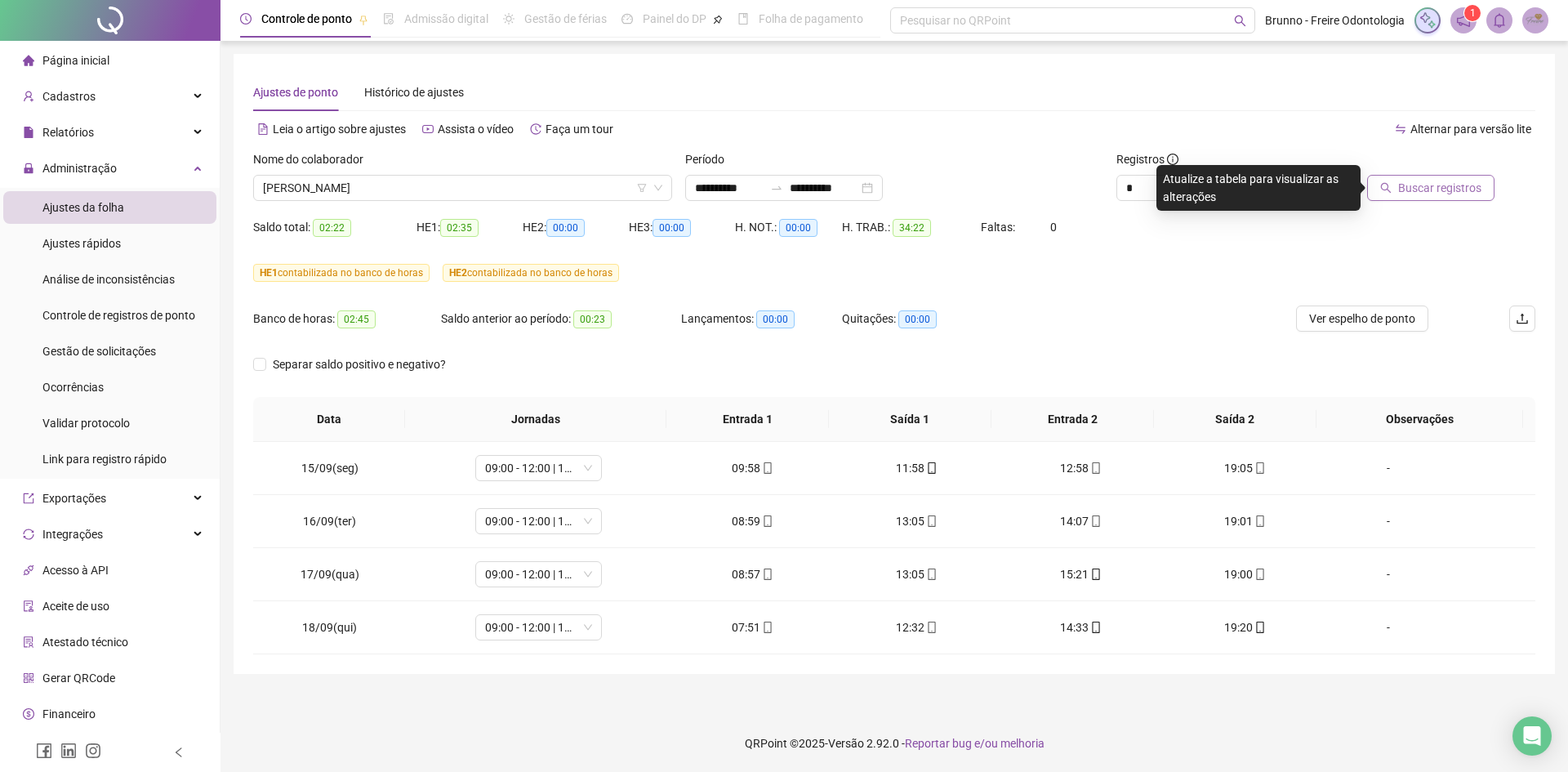
click at [1414, 193] on span "Buscar registros" at bounding box center [1439, 188] width 83 height 18
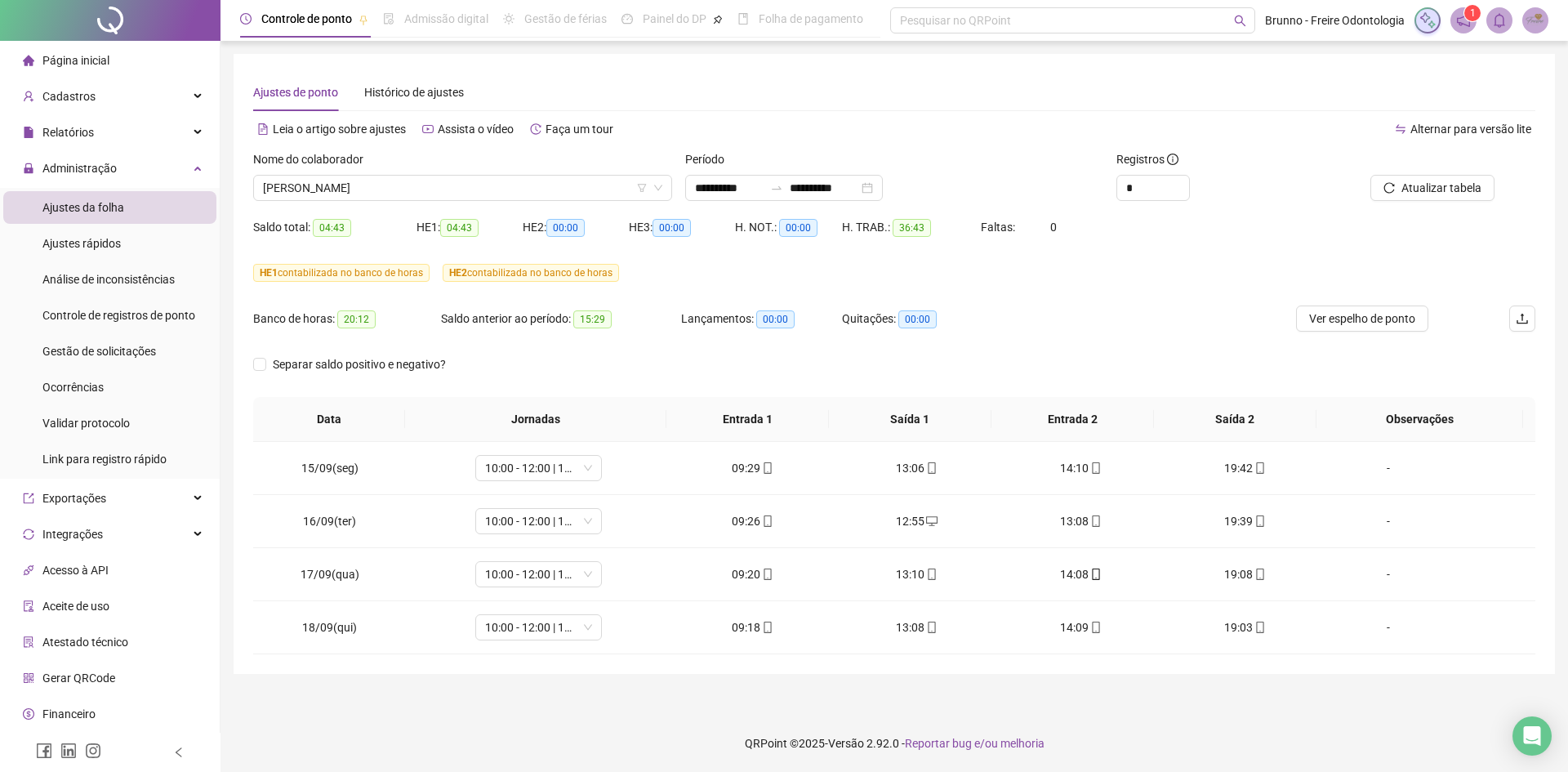
click at [417, 201] on div "Nome do colaborador [PERSON_NAME]" at bounding box center [463, 182] width 432 height 64
click at [419, 198] on span "[PERSON_NAME]" at bounding box center [462, 188] width 400 height 25
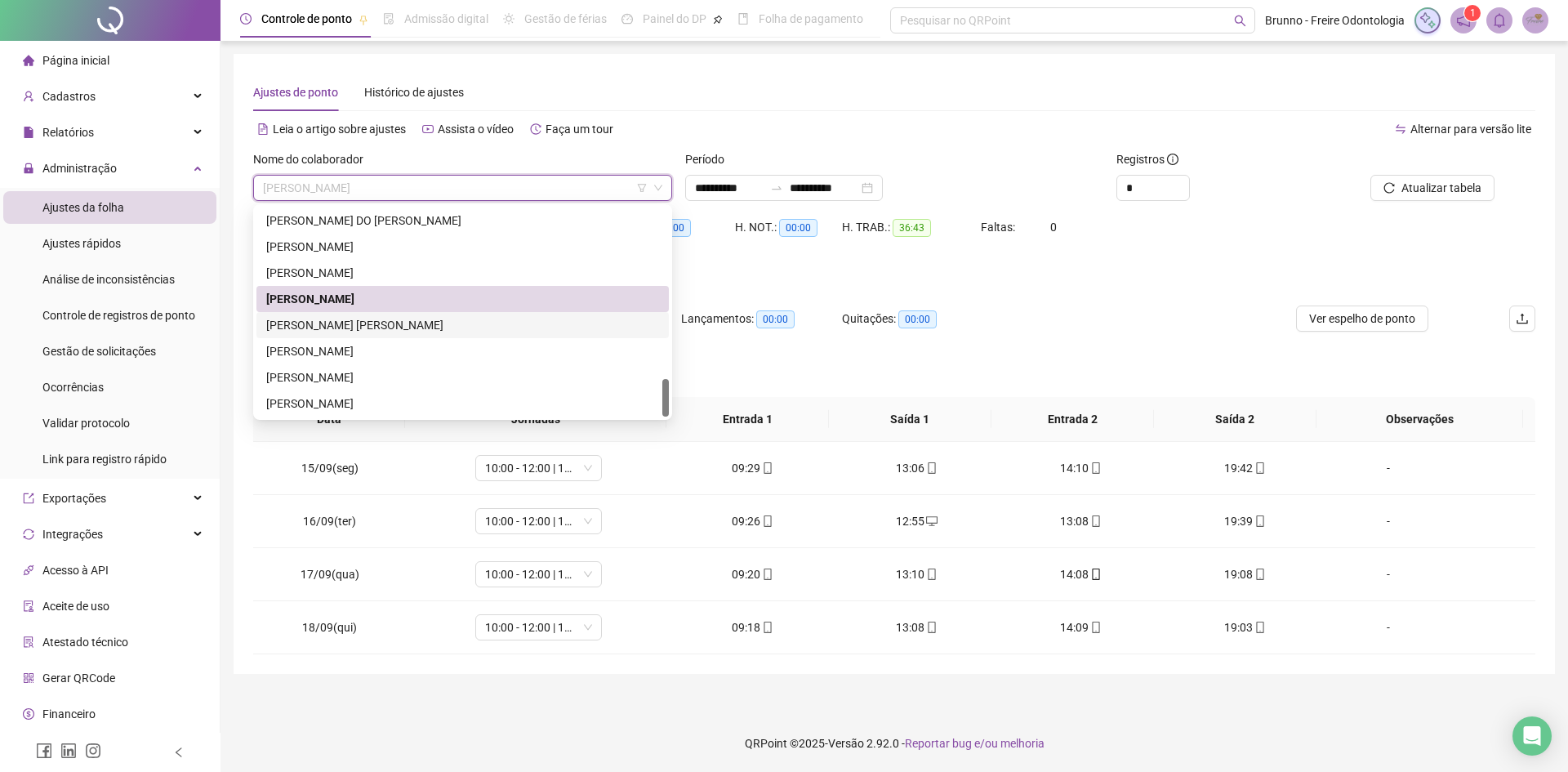
click at [379, 329] on div "[PERSON_NAME] [PERSON_NAME]" at bounding box center [462, 325] width 393 height 18
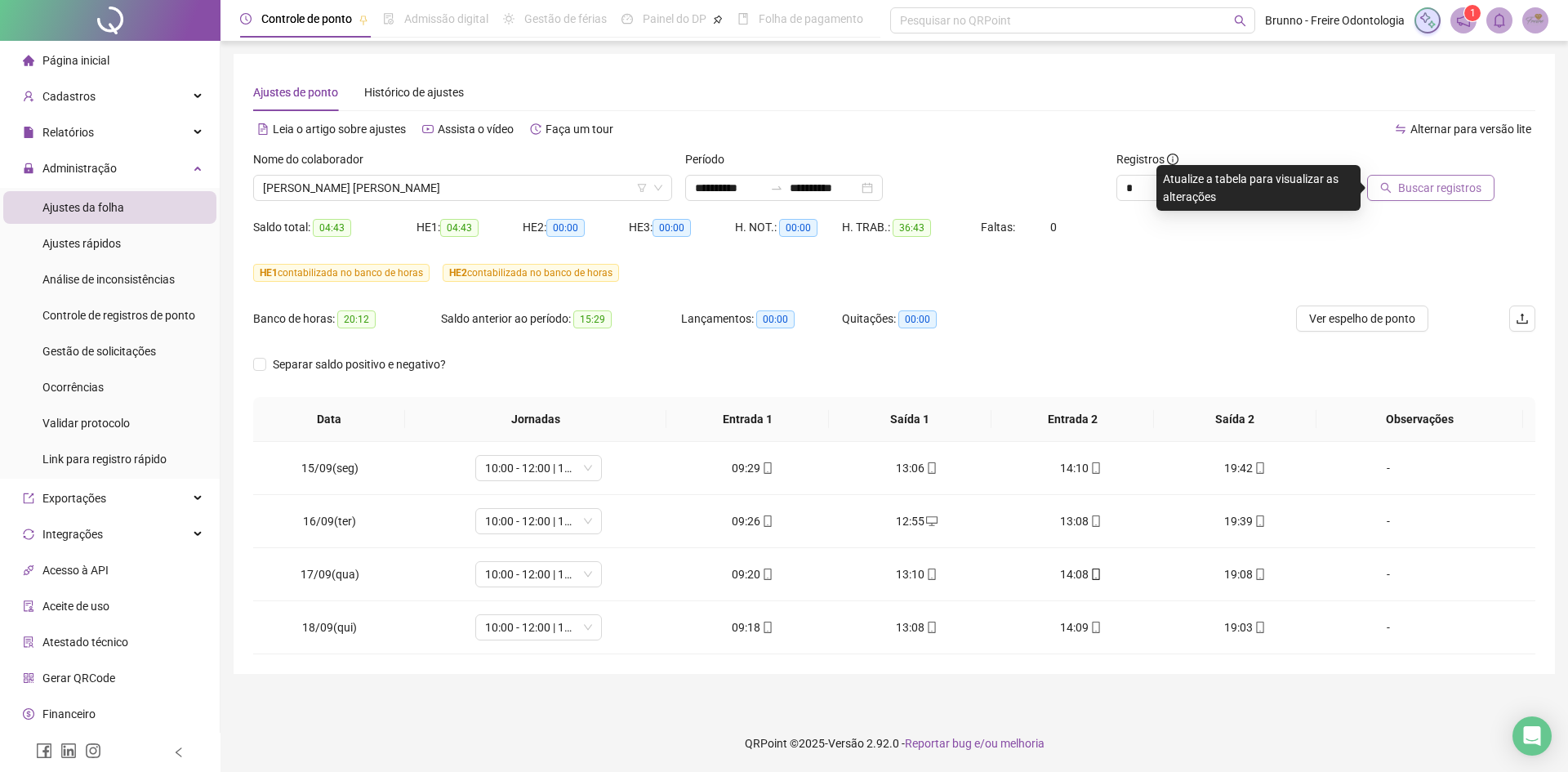
click at [1396, 180] on button "Buscar registros" at bounding box center [1430, 188] width 127 height 26
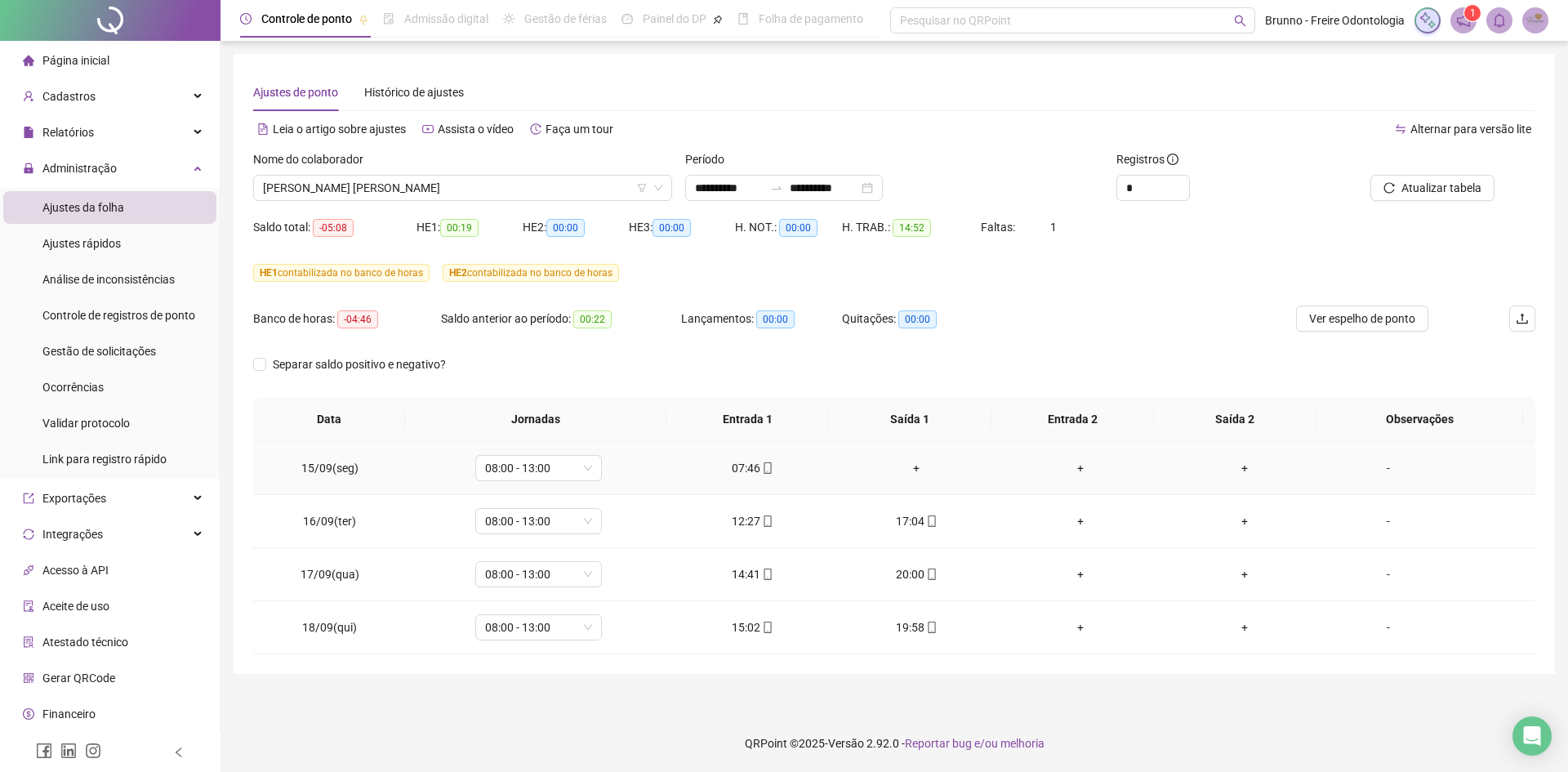
click at [908, 468] on div "+" at bounding box center [917, 468] width 138 height 18
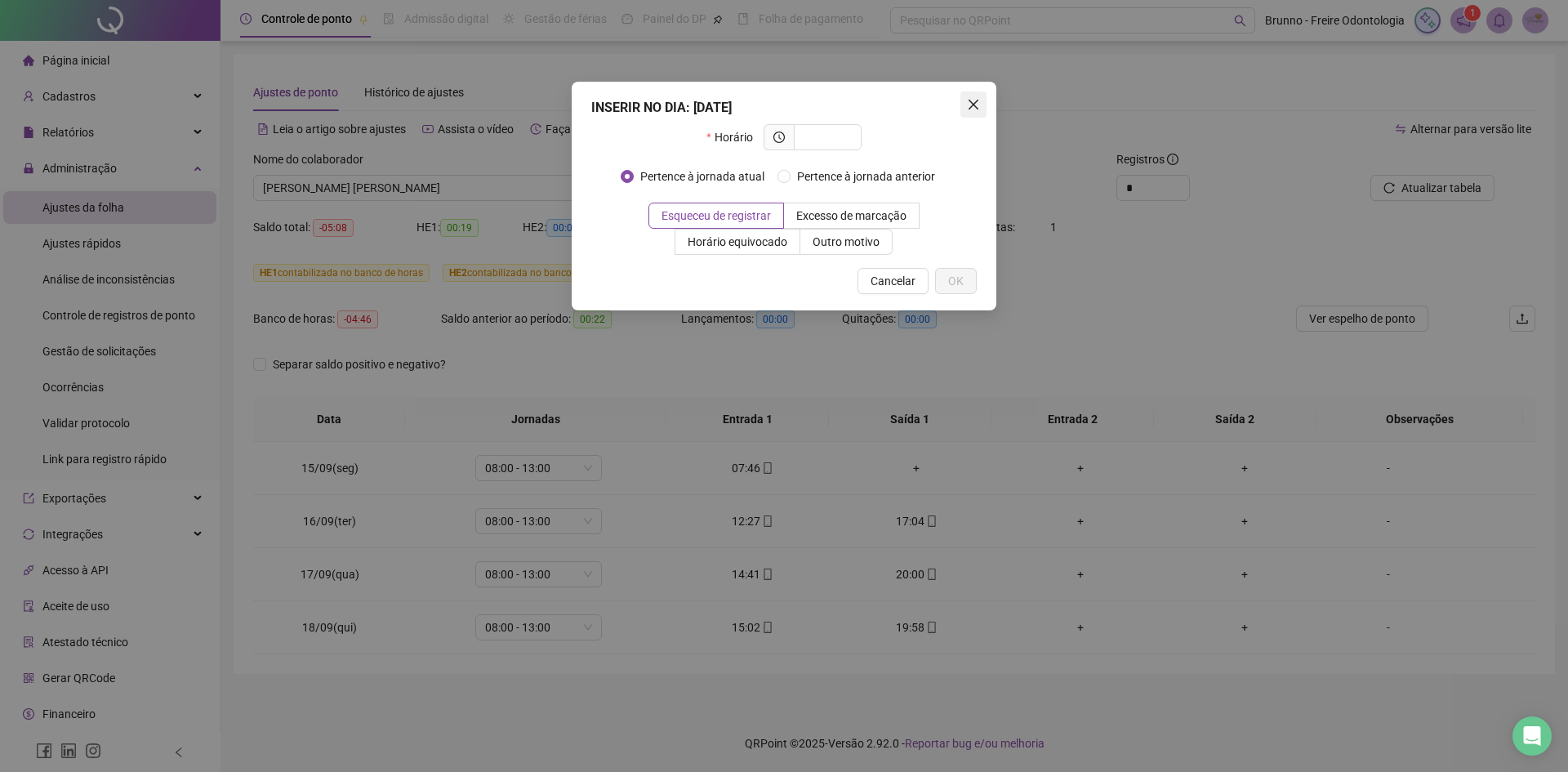
click at [960, 104] on span "Close" at bounding box center [973, 104] width 26 height 13
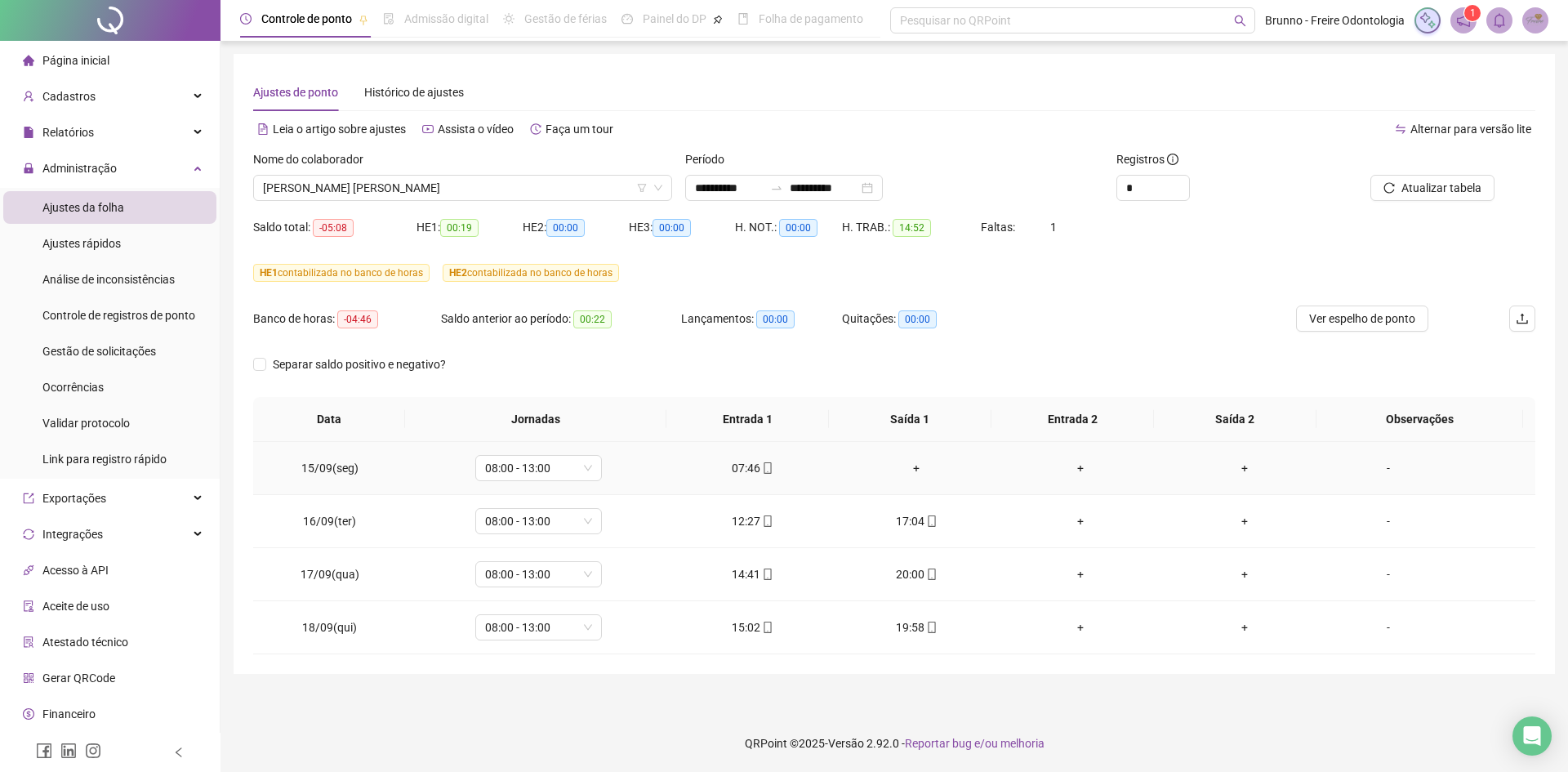
click at [1378, 468] on div "-" at bounding box center [1388, 468] width 96 height 18
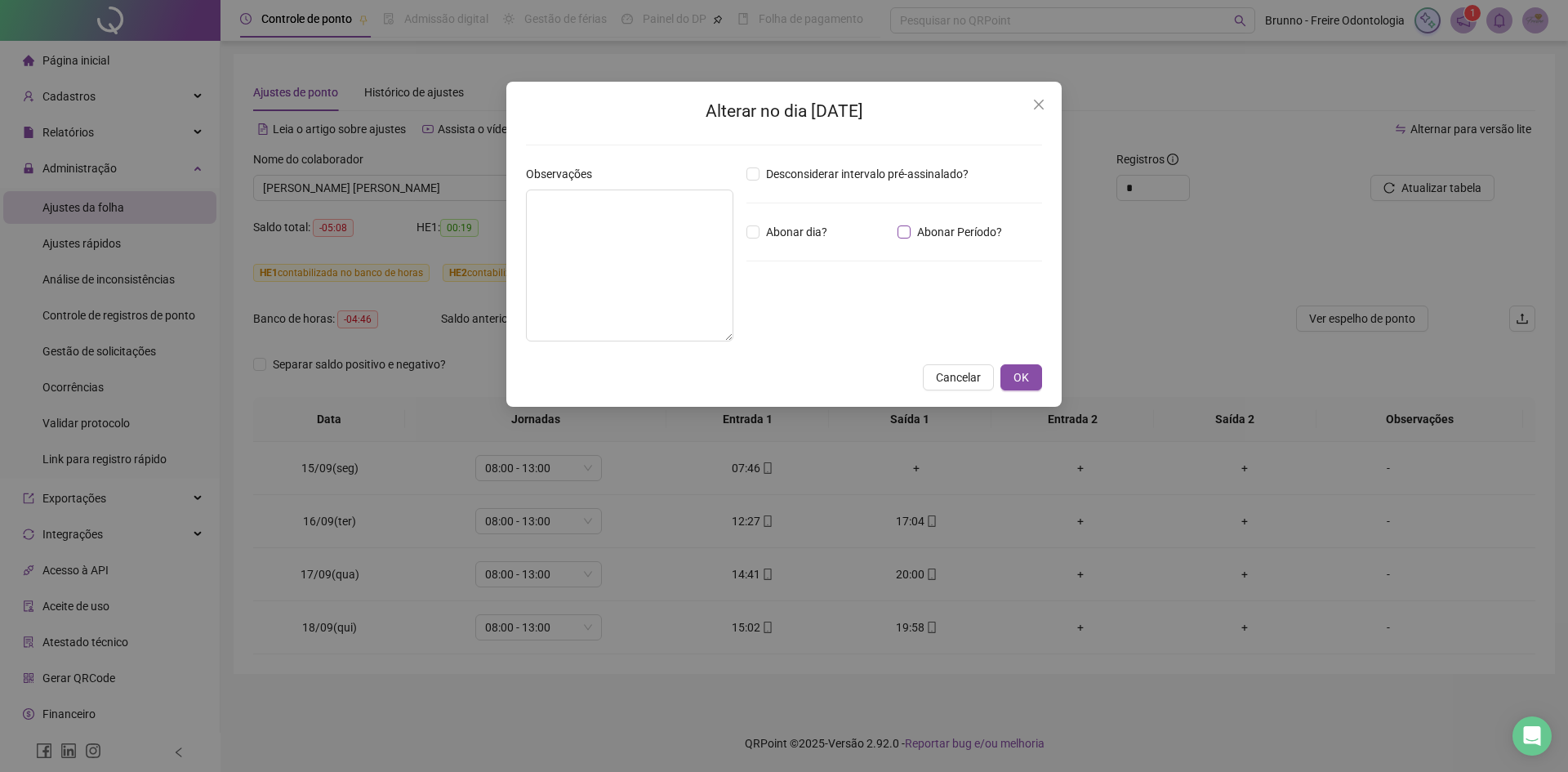
click at [915, 236] on span "Abonar Período?" at bounding box center [959, 232] width 98 height 18
drag, startPoint x: 796, startPoint y: 321, endPoint x: 577, endPoint y: 319, distance: 219.0
click at [577, 319] on div "Observações Desconsiderar intervalo pré-assinalado? Abonar dia? Abonar Período?…" at bounding box center [784, 259] width 529 height 190
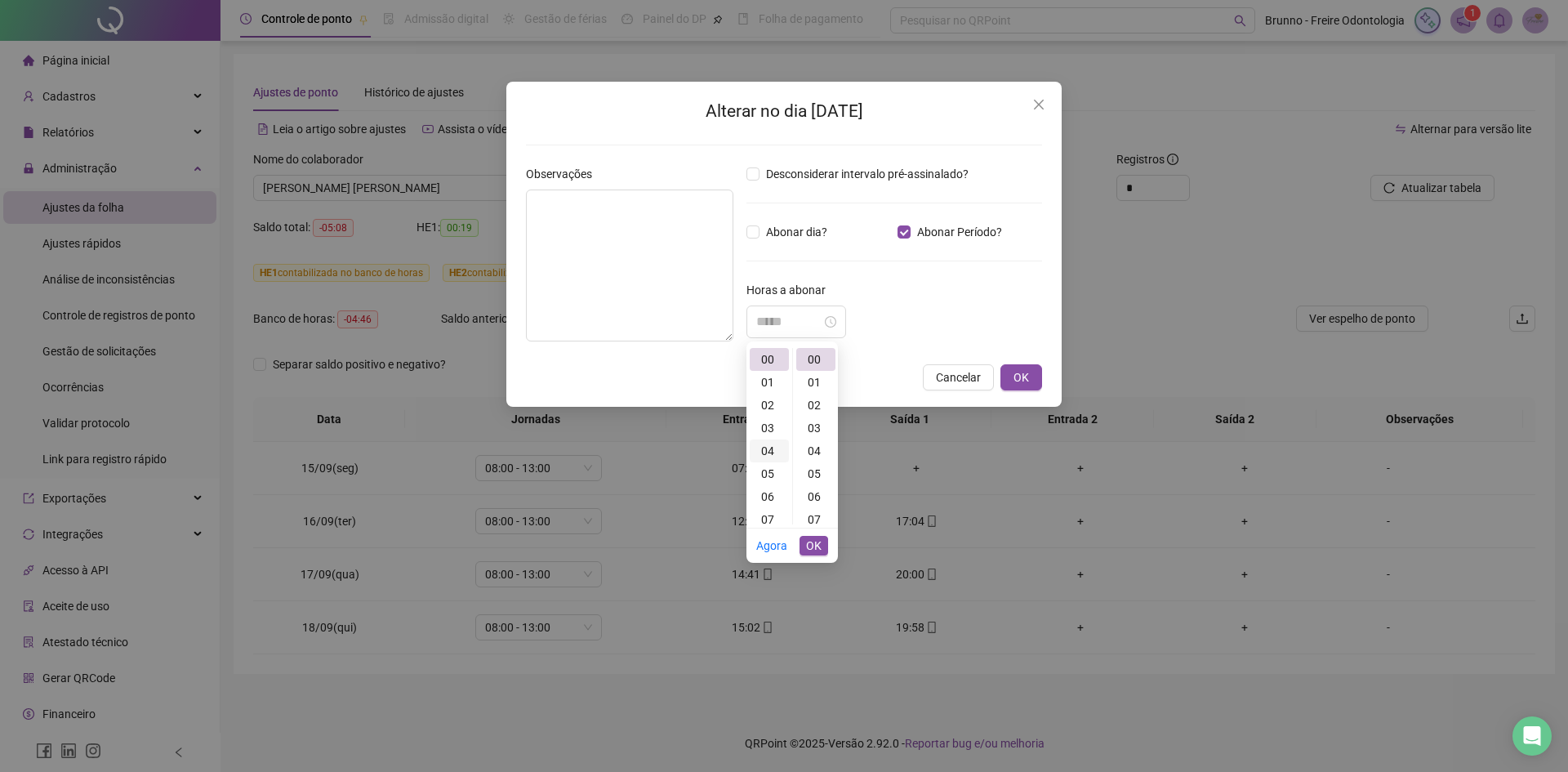
click at [766, 446] on div "04" at bounding box center [769, 451] width 39 height 23
click at [902, 334] on div "*****" at bounding box center [894, 321] width 296 height 33
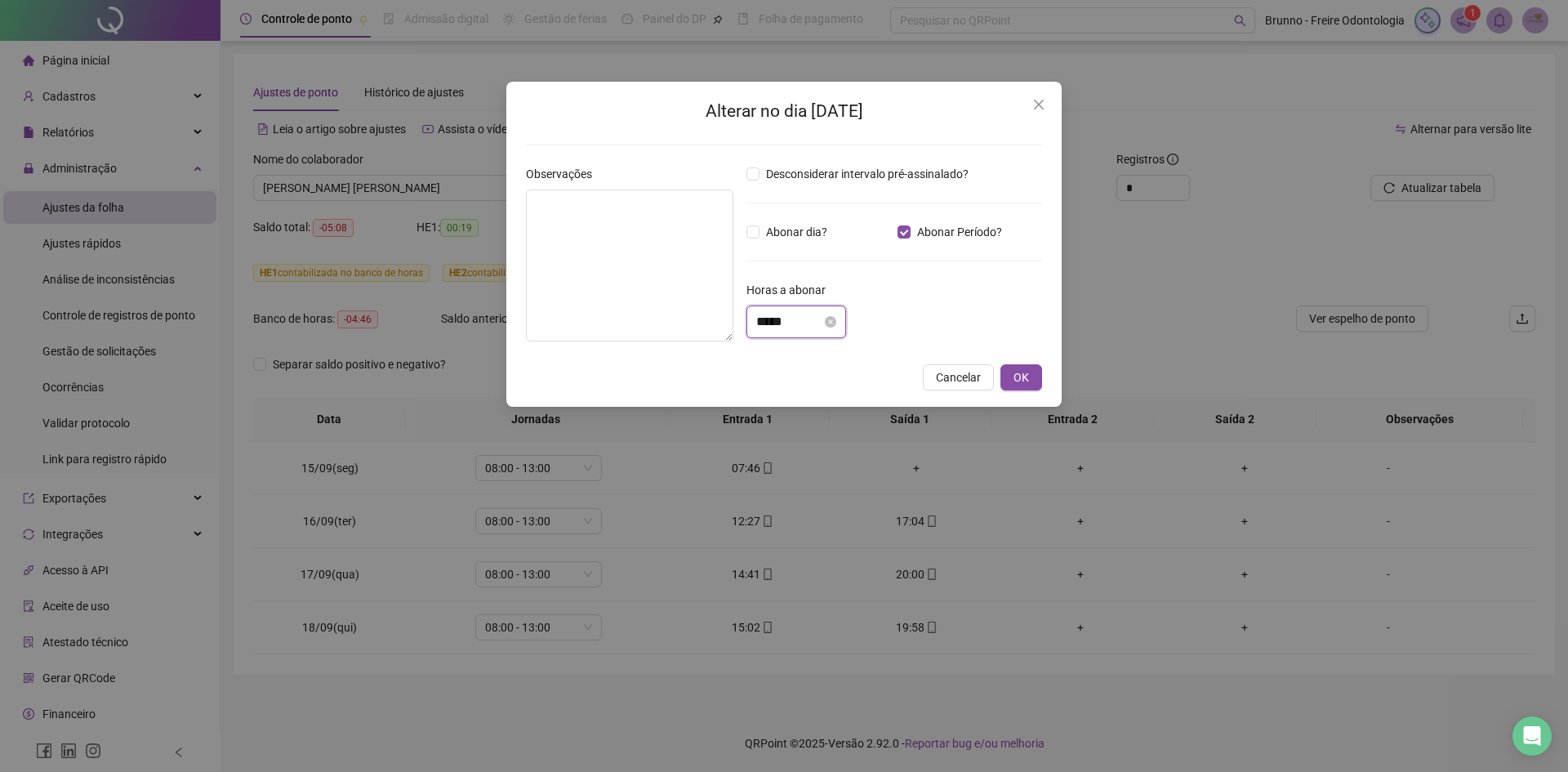
click at [775, 324] on input "*****" at bounding box center [789, 322] width 65 height 19
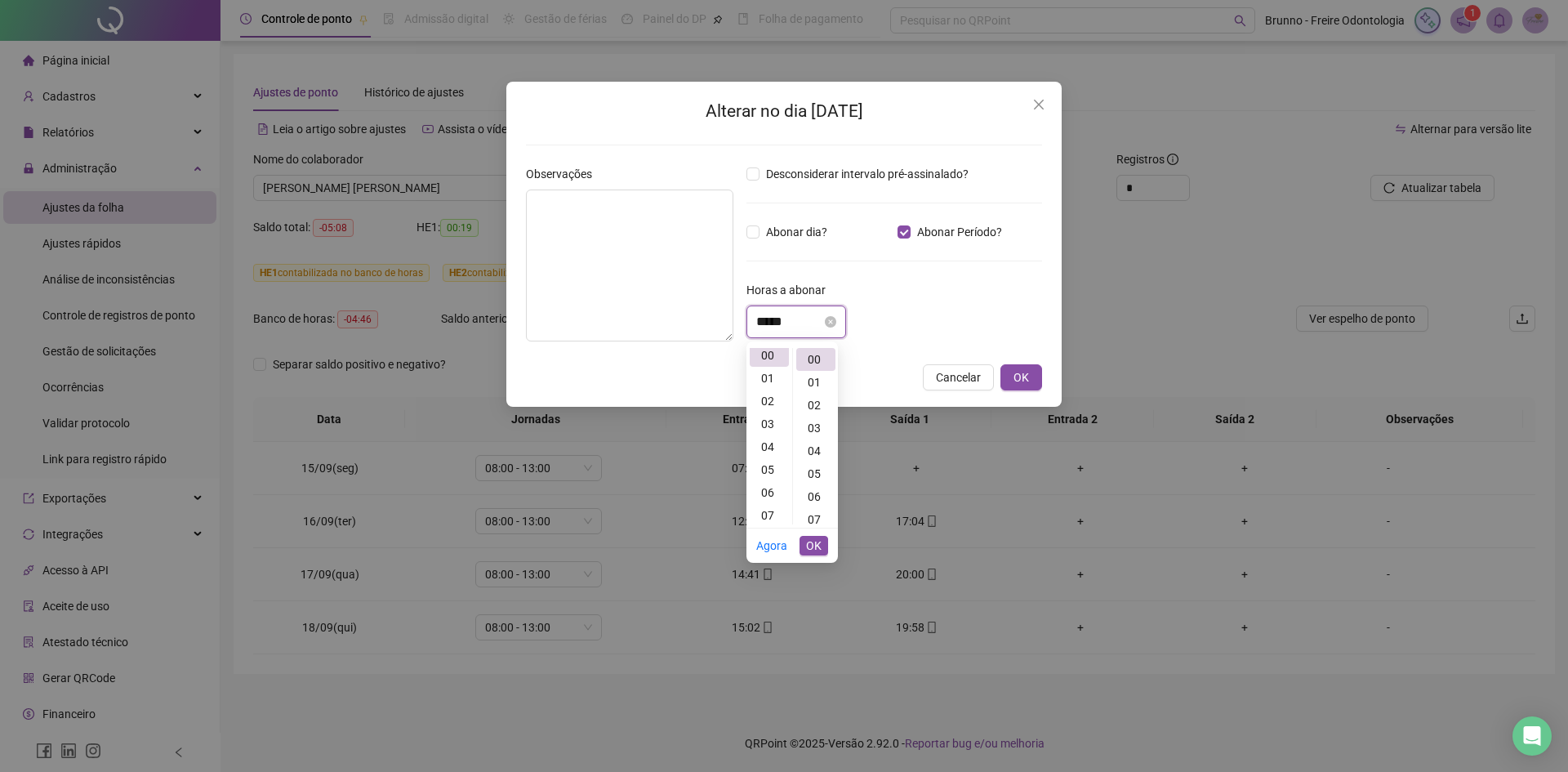
scroll to position [0, 0]
click at [770, 446] on div "04" at bounding box center [769, 451] width 39 height 23
click at [818, 354] on div "00" at bounding box center [815, 359] width 39 height 23
click at [814, 360] on div "00" at bounding box center [815, 359] width 39 height 23
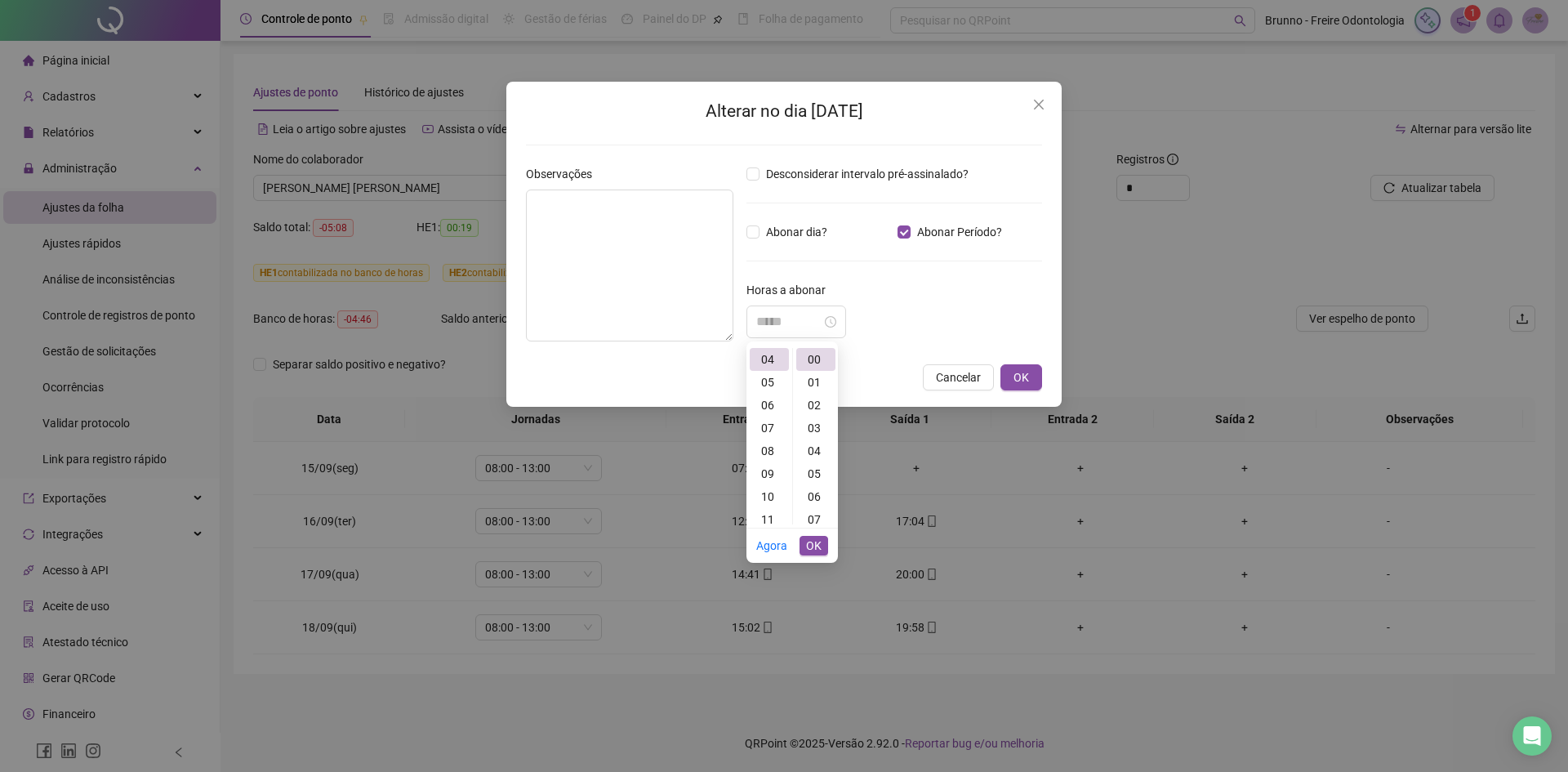
type input "*****"
click at [817, 550] on span "OK" at bounding box center [814, 545] width 16 height 18
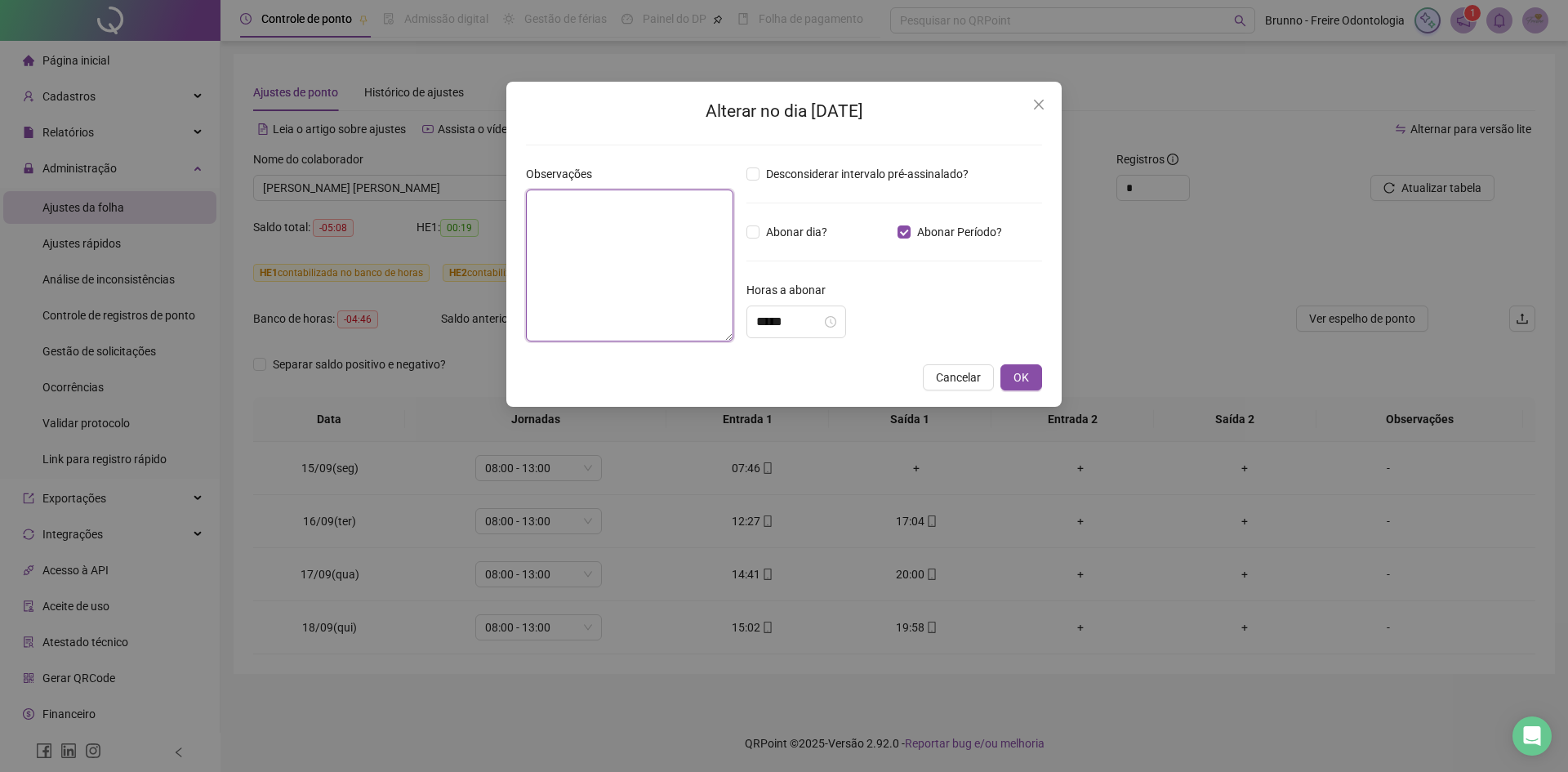
click at [668, 220] on textarea at bounding box center [629, 266] width 207 height 152
click at [672, 224] on textarea "**********" at bounding box center [629, 266] width 207 height 152
click at [597, 201] on textarea "**********" at bounding box center [629, 266] width 207 height 152
click at [577, 218] on textarea "**********" at bounding box center [629, 266] width 207 height 152
click at [656, 231] on textarea "**********" at bounding box center [629, 266] width 207 height 152
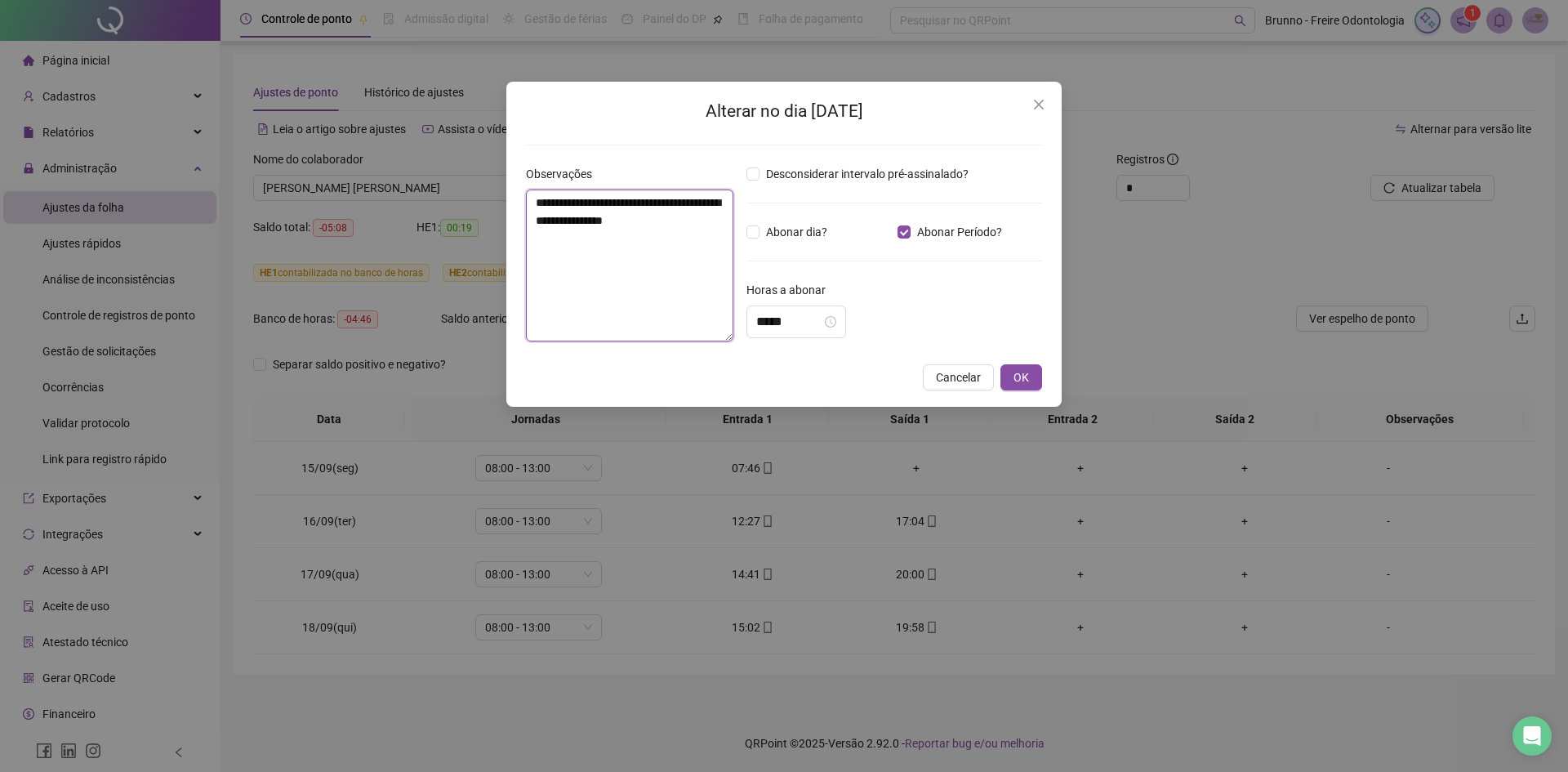
click at [690, 229] on textarea "**********" at bounding box center [629, 266] width 207 height 152
type textarea "**********"
click at [1032, 367] on button "OK" at bounding box center [1021, 378] width 41 height 26
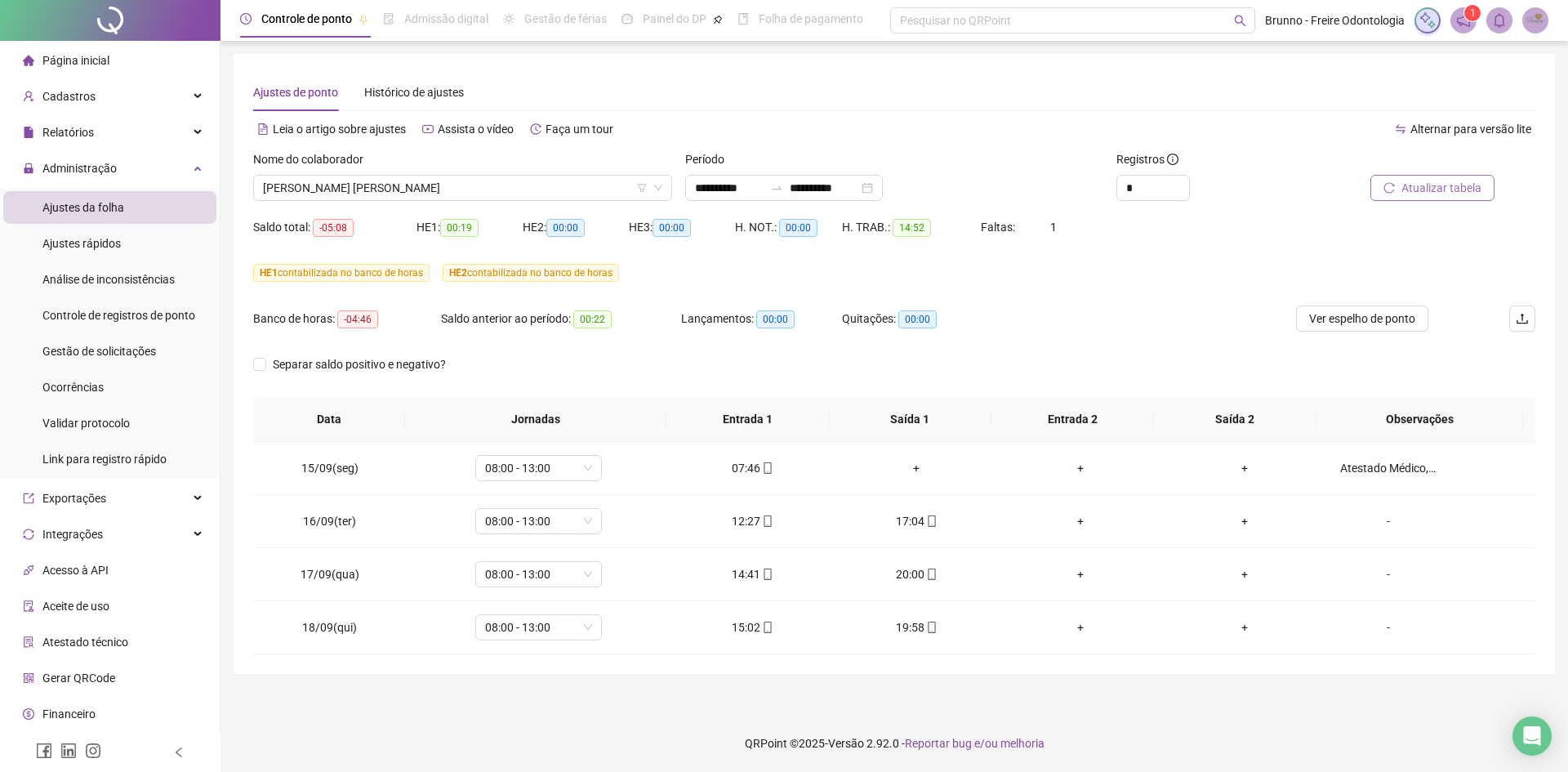
click at [1418, 184] on span "Atualizar tabela" at bounding box center [1441, 188] width 80 height 18
click at [1424, 191] on span "Atualizar tabela" at bounding box center [1441, 188] width 80 height 18
click at [1396, 468] on div "Atestado Médico, veio trabalhar mas desmaiou e foi para o UPA." at bounding box center [1388, 468] width 96 height 18
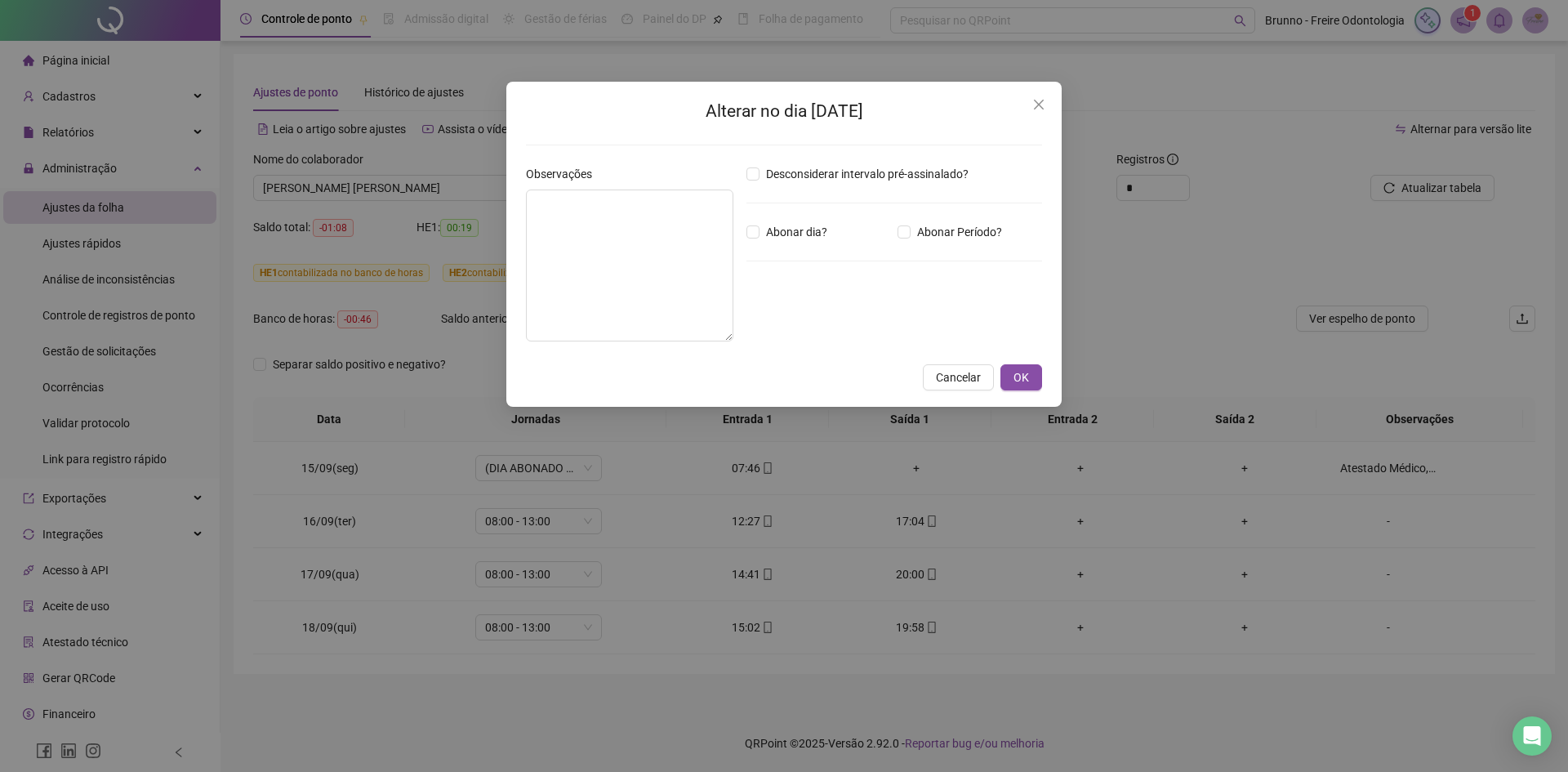
type textarea "**********"
type input "*****"
click at [752, 225] on label "Abonar dia?" at bounding box center [790, 232] width 87 height 18
click at [850, 184] on div "Desconsiderar intervalo pré-assinalado? Abonar dia? Abonar Período? Horas a abo…" at bounding box center [895, 259] width 309 height 190
click at [852, 169] on span "Desconsiderar intervalo pré-assinalado?" at bounding box center [867, 174] width 215 height 18
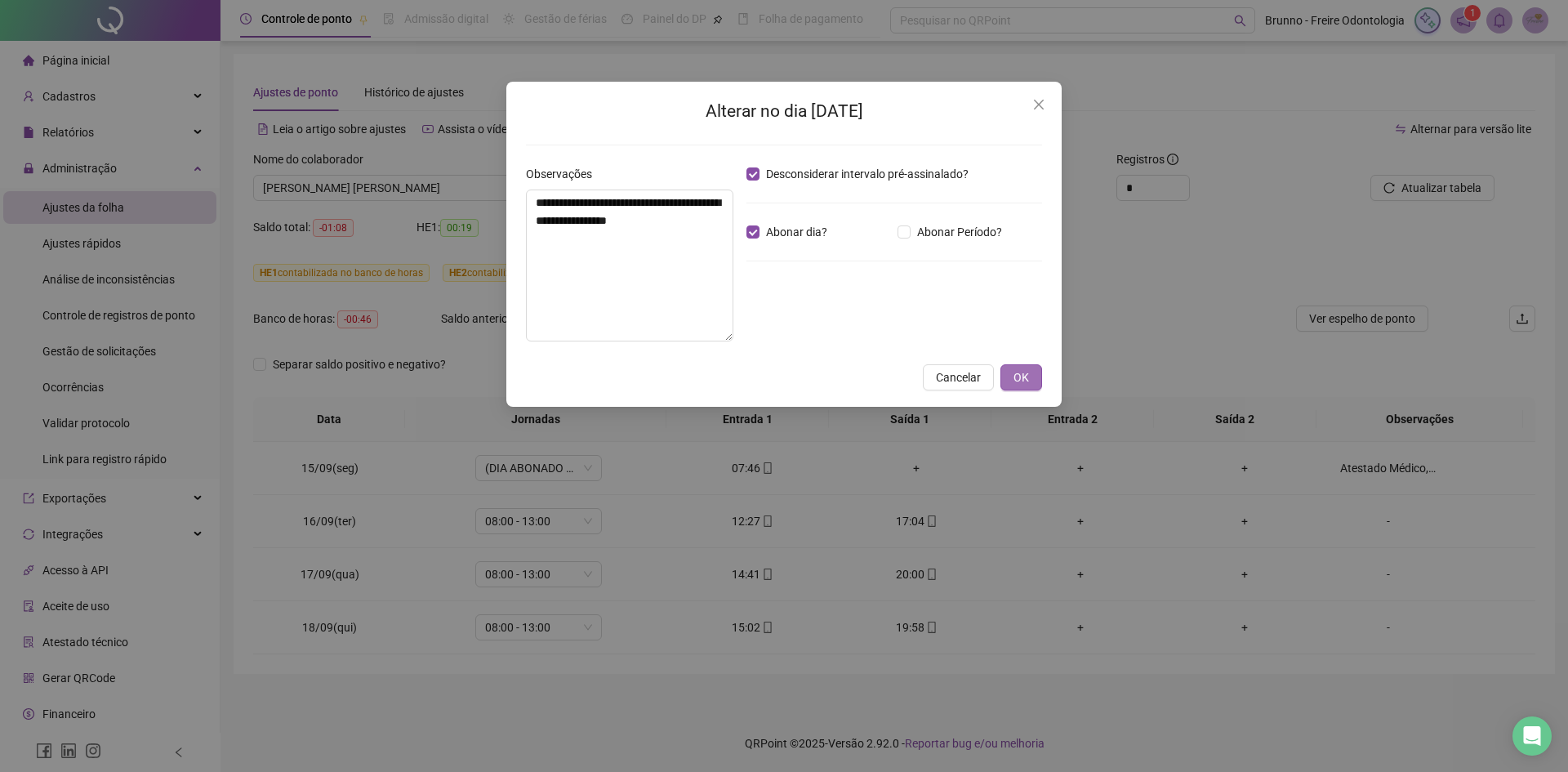
click at [1025, 377] on span "OK" at bounding box center [1022, 377] width 16 height 18
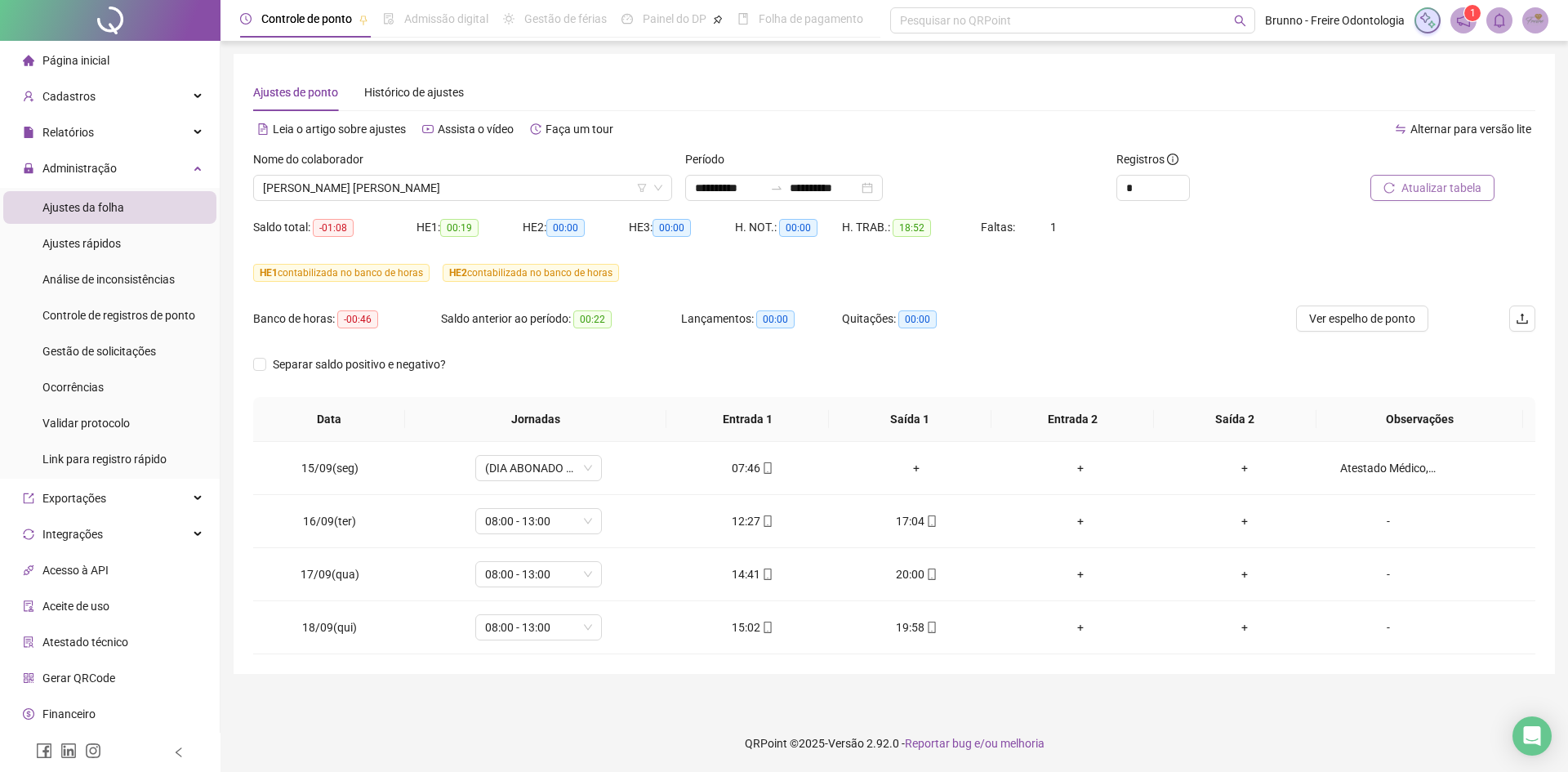
click at [1414, 188] on span "Atualizar tabela" at bounding box center [1441, 188] width 80 height 18
click at [383, 203] on div "Nome do colaborador [PERSON_NAME] [PERSON_NAME]" at bounding box center [463, 182] width 432 height 64
click at [373, 190] on span "[PERSON_NAME] [PERSON_NAME]" at bounding box center [462, 188] width 400 height 25
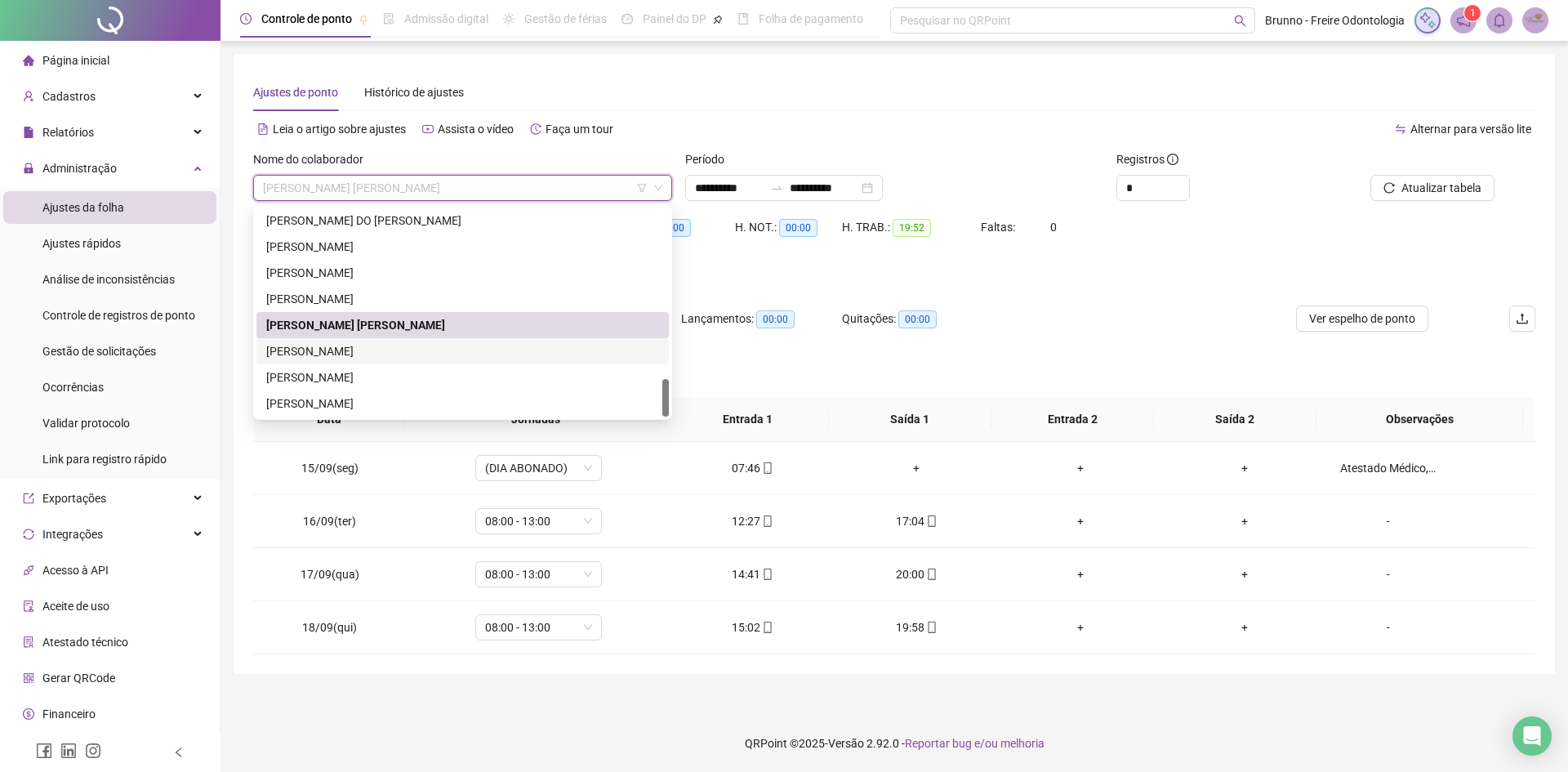
click at [383, 341] on div "[PERSON_NAME]" at bounding box center [462, 351] width 412 height 26
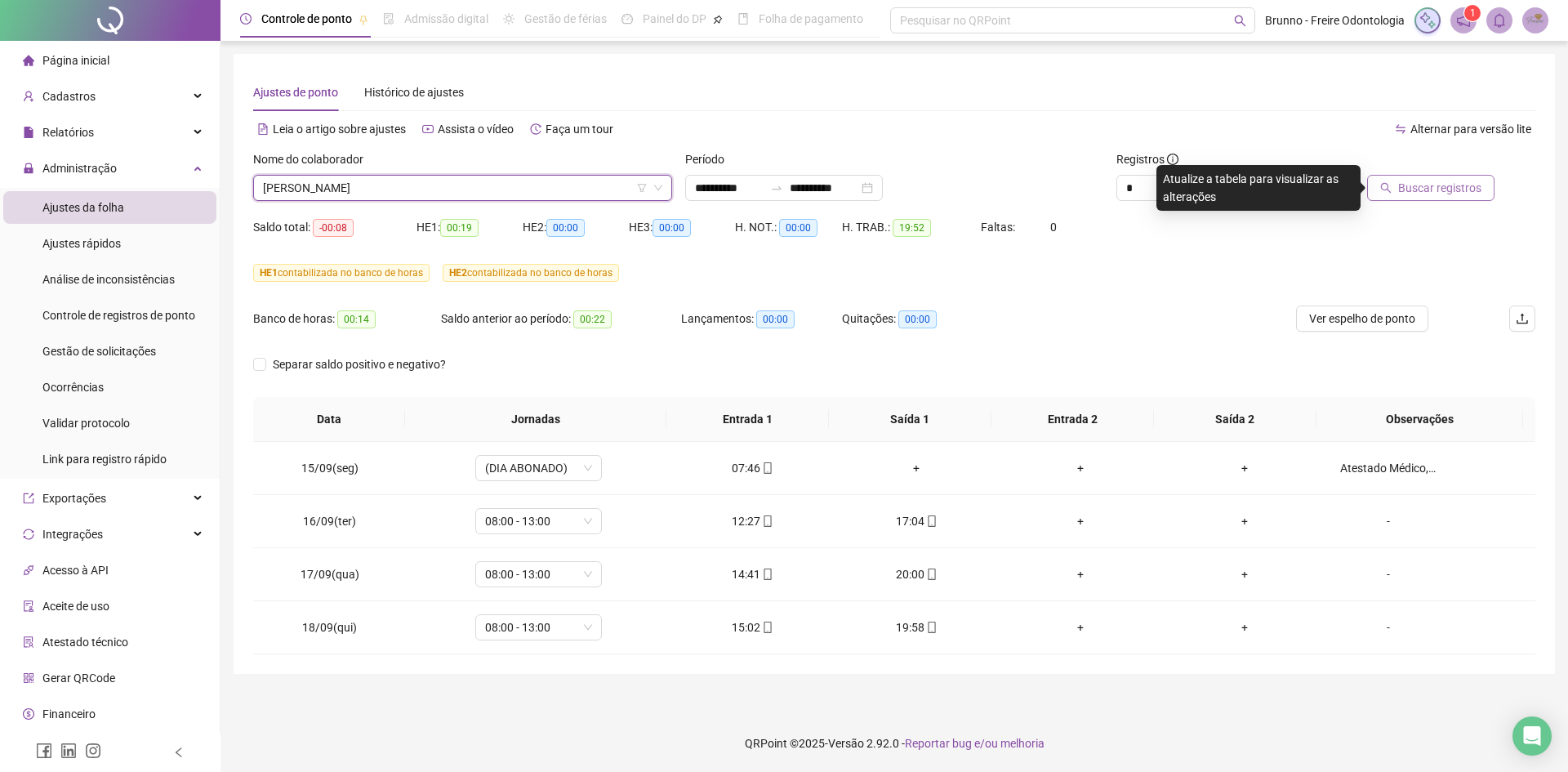
click at [1477, 191] on span "Buscar registros" at bounding box center [1439, 188] width 83 height 18
